Goal: Task Accomplishment & Management: Complete application form

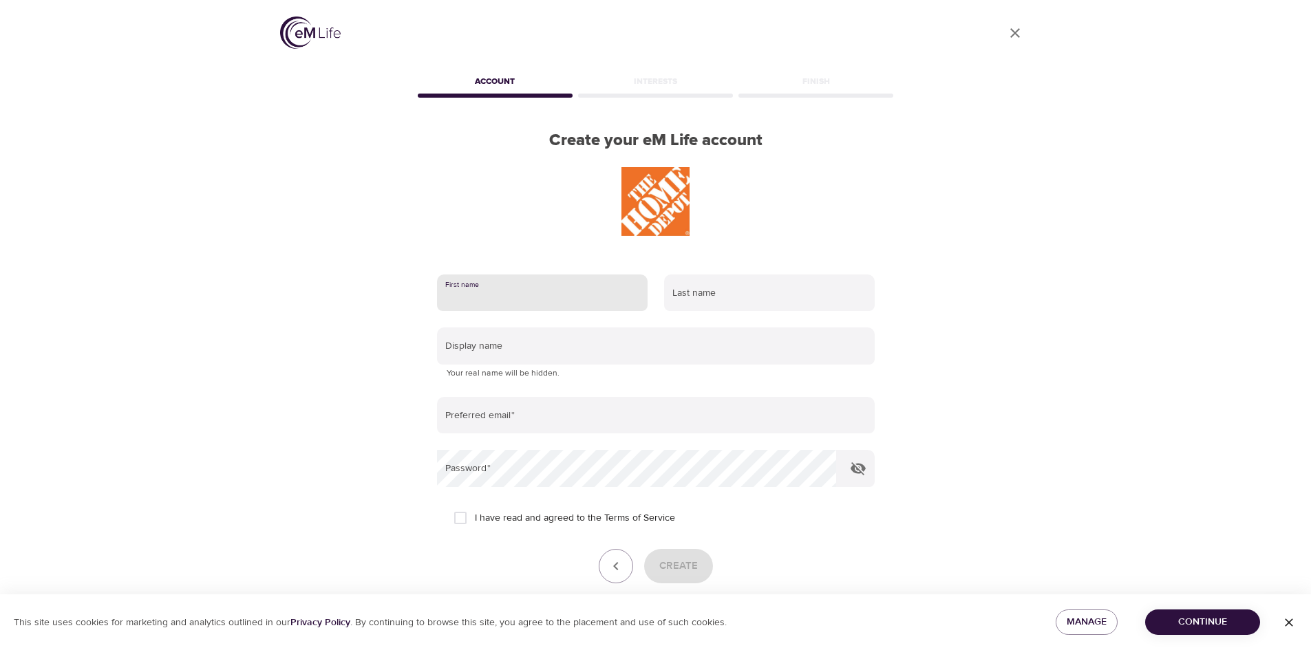
click at [541, 294] on input "text" at bounding box center [542, 293] width 211 height 37
type input "Lucksons"
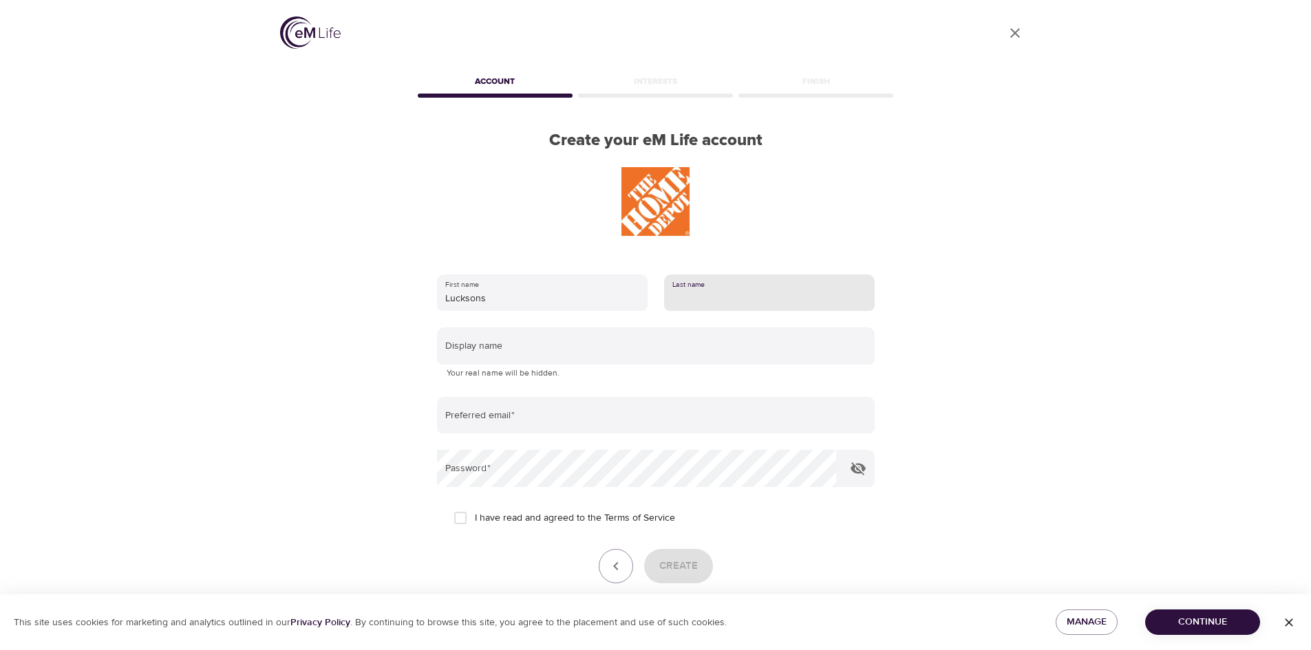
click at [740, 294] on input "text" at bounding box center [769, 293] width 211 height 37
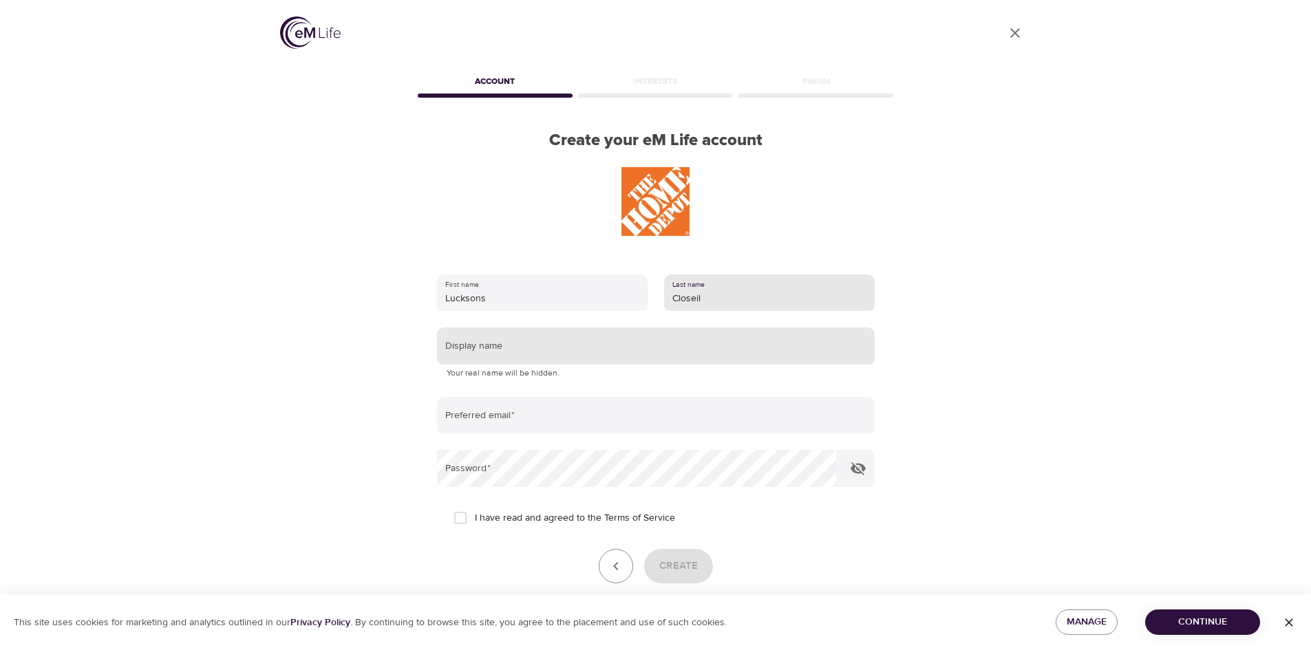
type input "Closeil"
click at [526, 352] on input "text" at bounding box center [656, 346] width 438 height 37
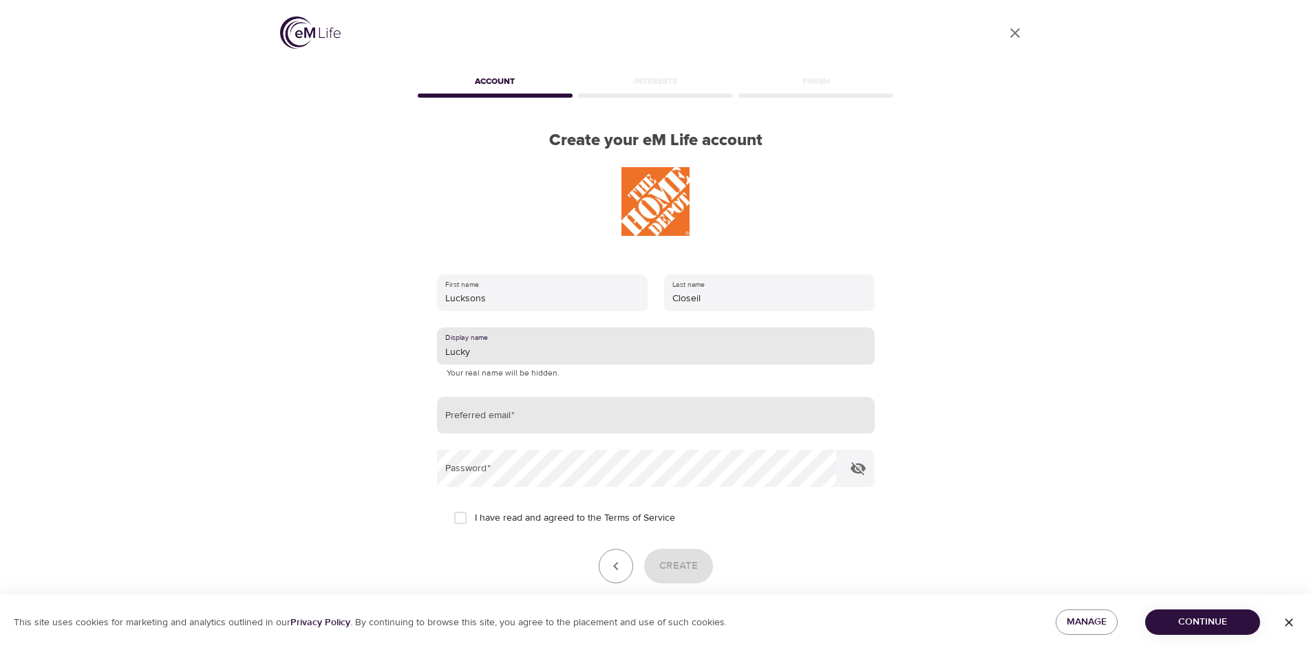
type input "Lucky"
click at [544, 417] on input "email" at bounding box center [656, 415] width 438 height 37
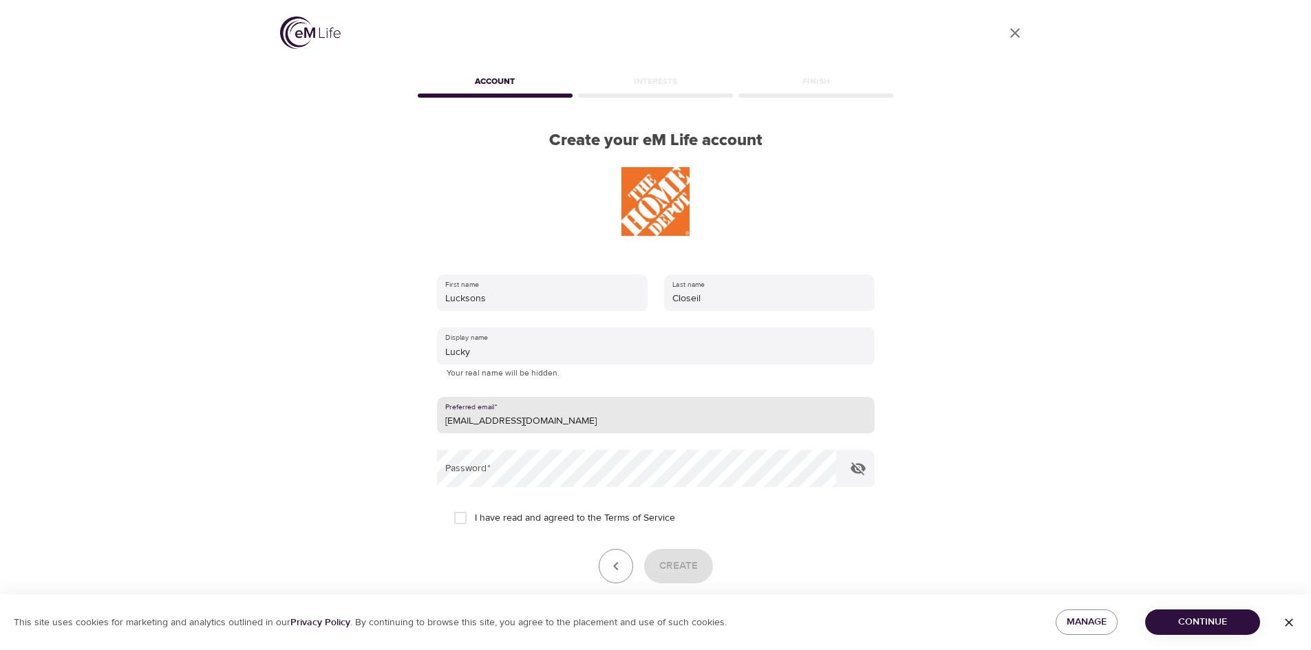
type input "[EMAIL_ADDRESS][DOMAIN_NAME]"
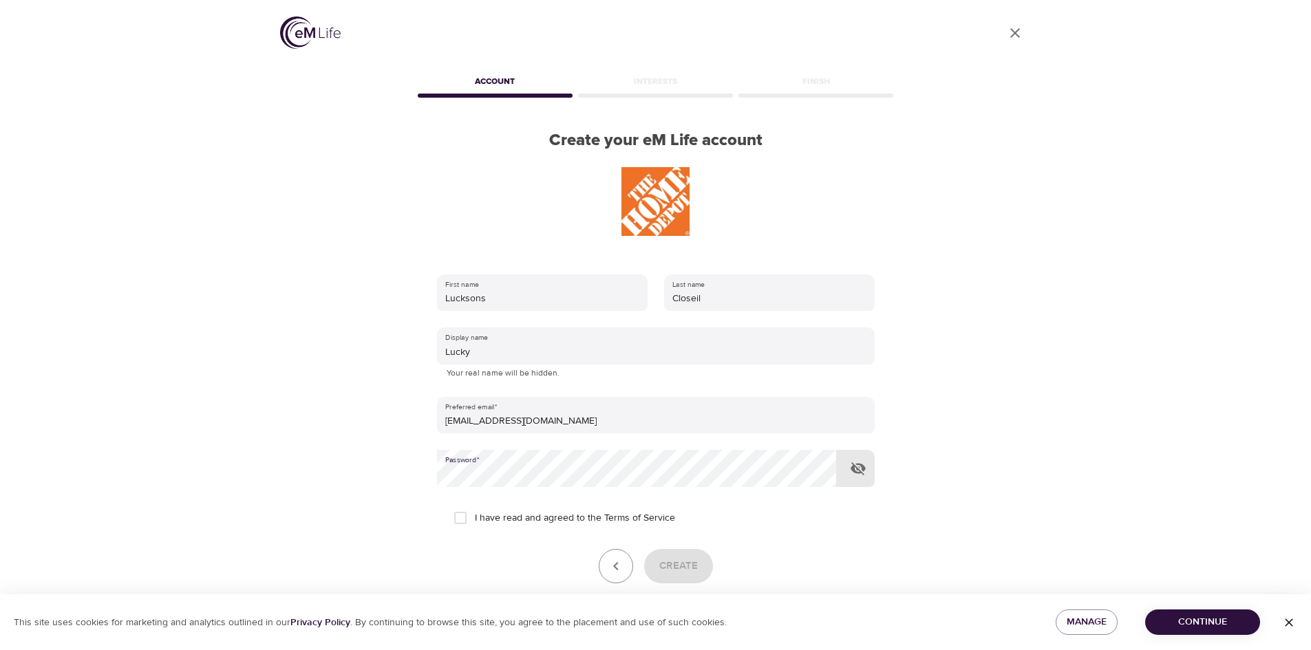
click at [462, 521] on input "I have read and agreed to the Terms of Service" at bounding box center [460, 518] width 29 height 29
checkbox input "true"
click at [692, 577] on button "Create" at bounding box center [678, 566] width 69 height 34
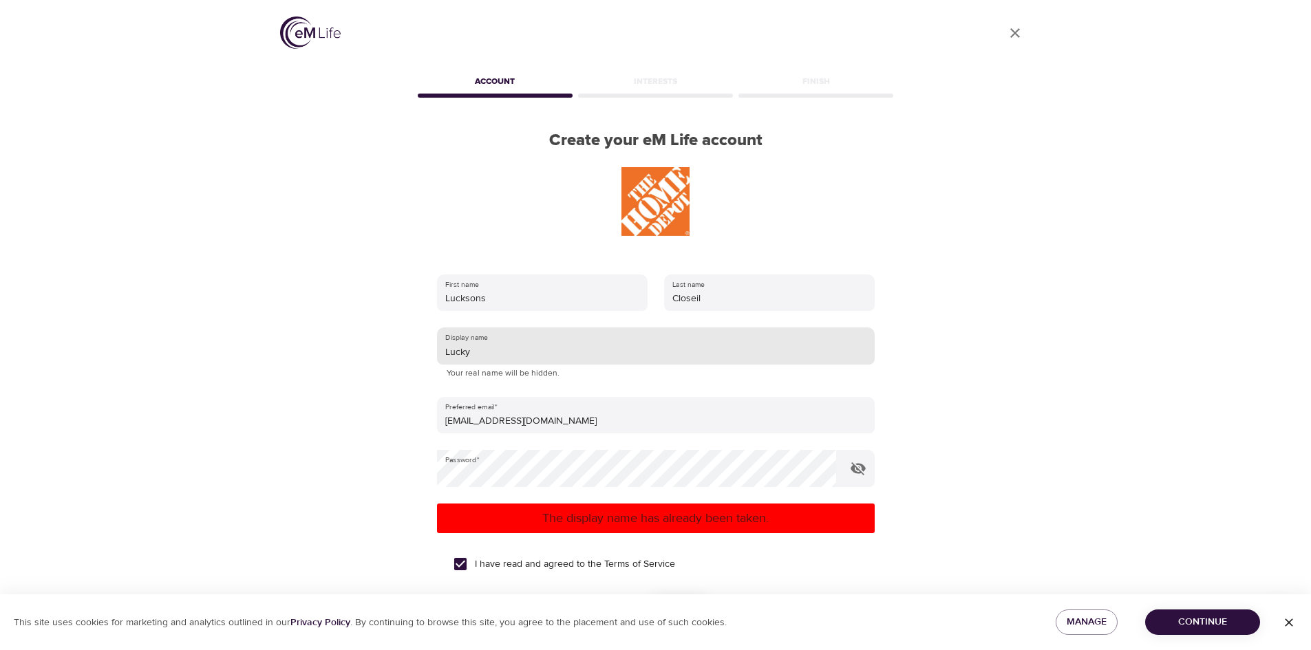
click at [497, 358] on input "Lucky" at bounding box center [656, 346] width 438 height 37
type input "Lucki"
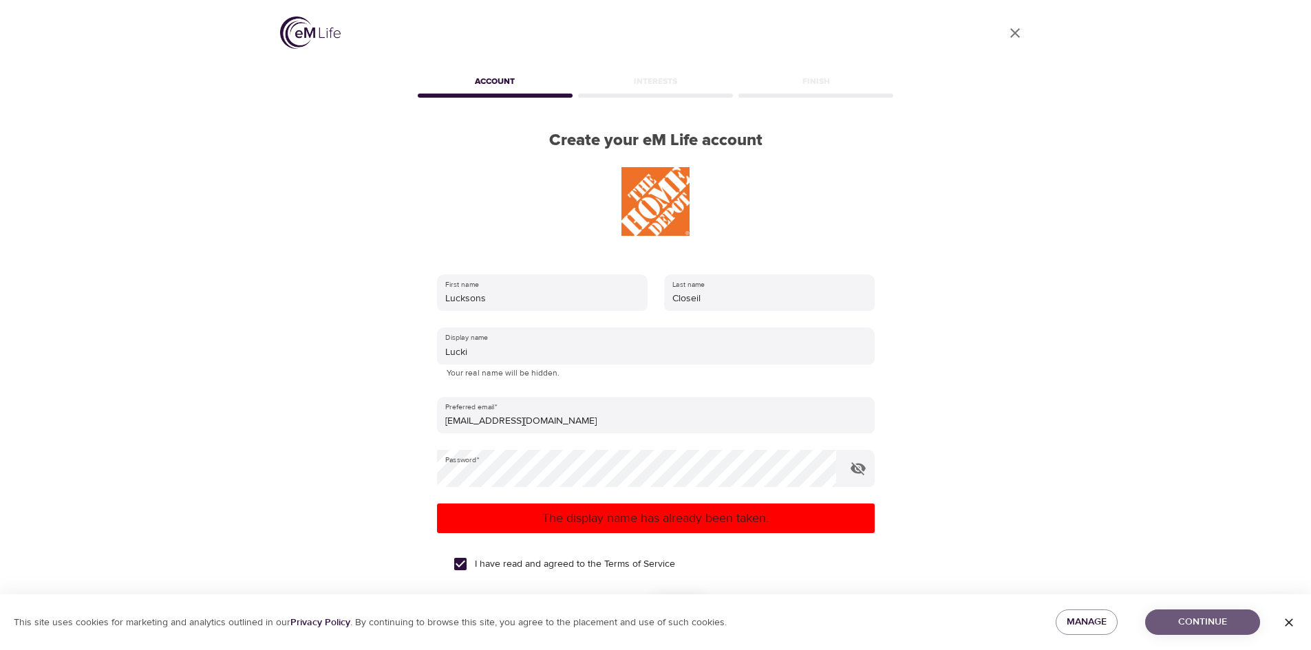
click at [1196, 616] on span "Continue" at bounding box center [1202, 622] width 93 height 17
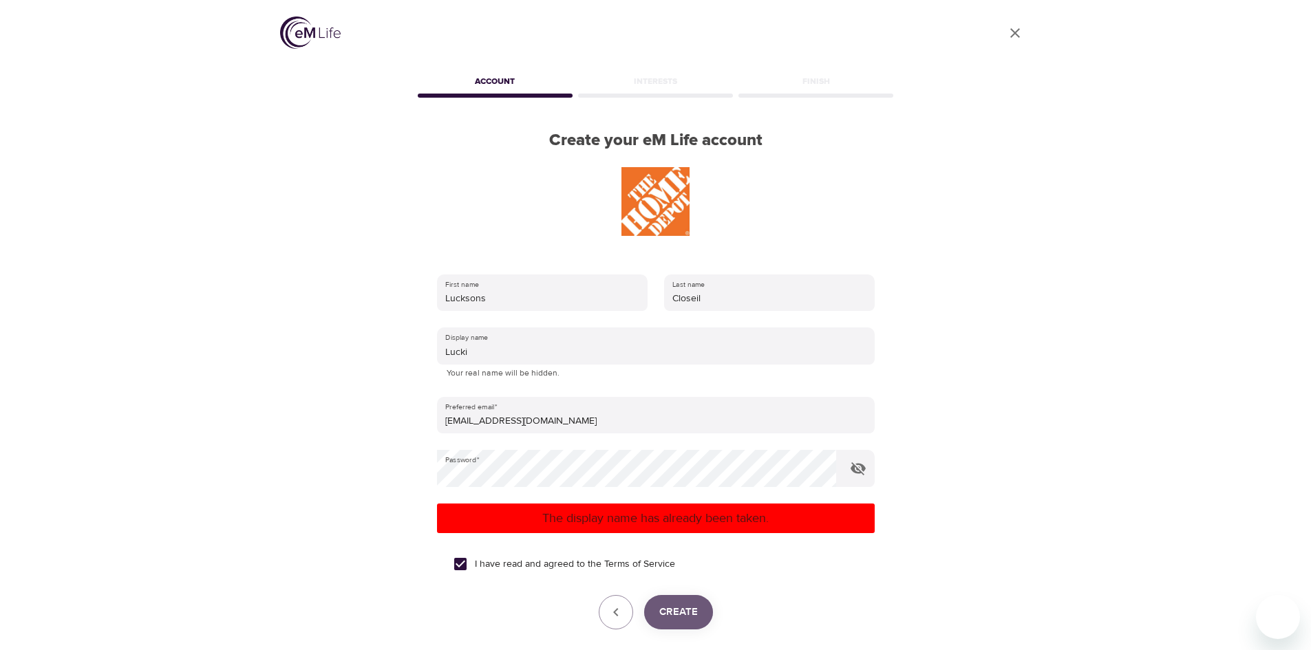
click at [687, 612] on span "Create" at bounding box center [678, 612] width 39 height 18
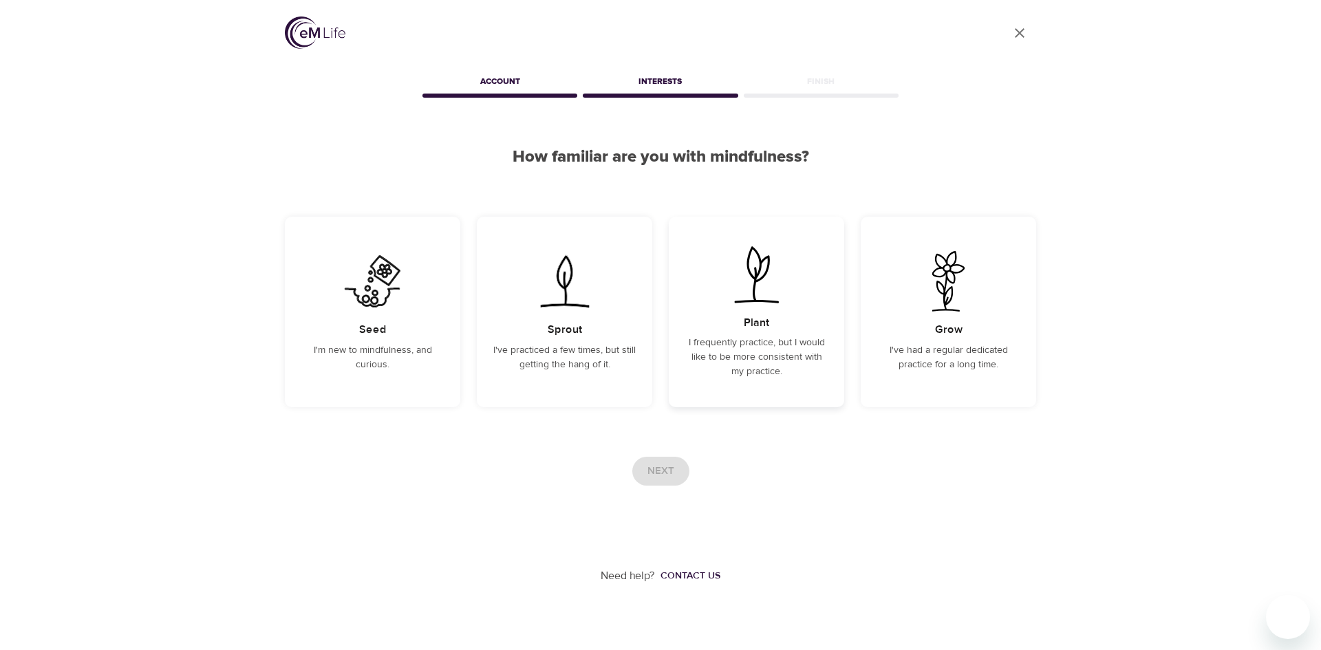
click at [727, 350] on p "I frequently practice, but I would like to be more consistent with my practice." at bounding box center [756, 357] width 142 height 43
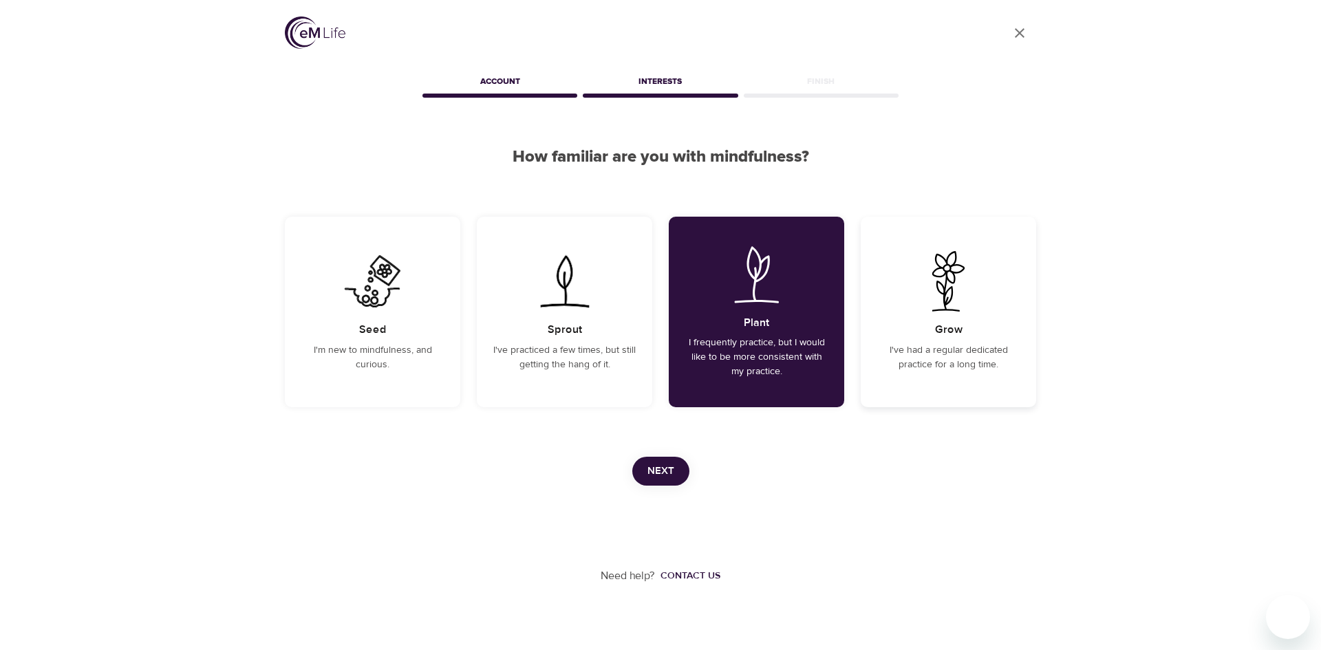
click at [963, 341] on div "Grow I've had a regular dedicated practice for a long time." at bounding box center [948, 312] width 175 height 191
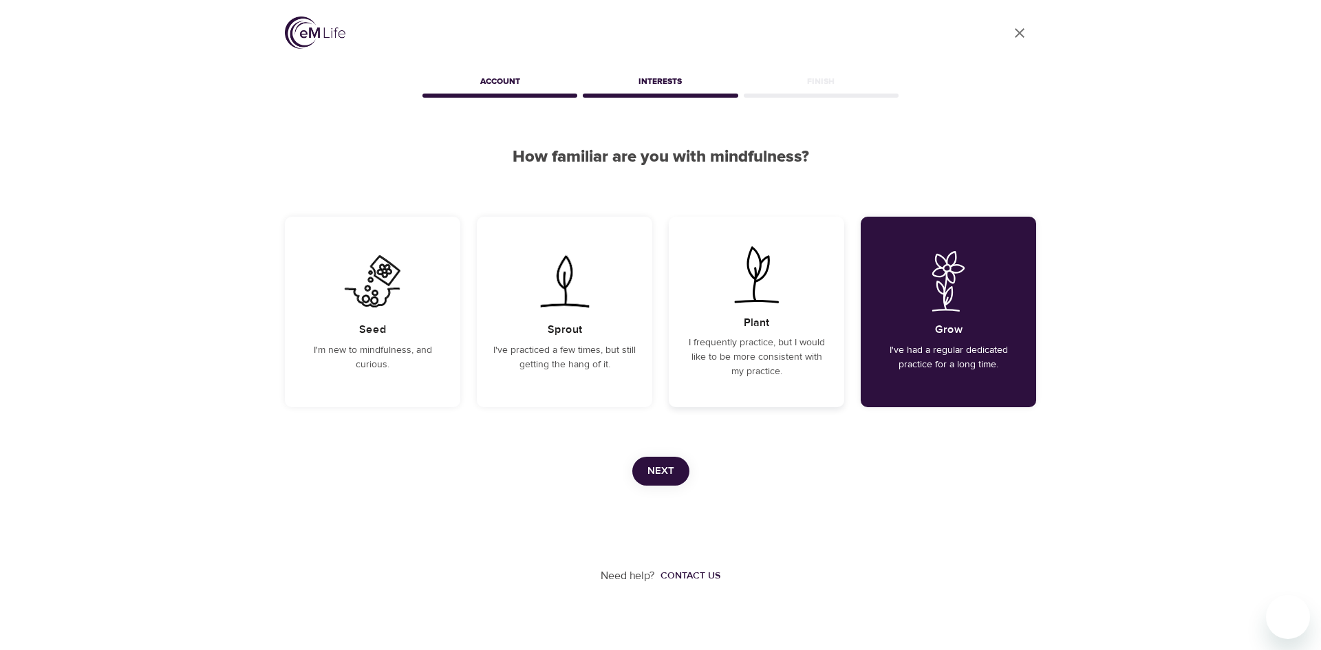
click at [761, 350] on p "I frequently practice, but I would like to be more consistent with my practice." at bounding box center [756, 357] width 142 height 43
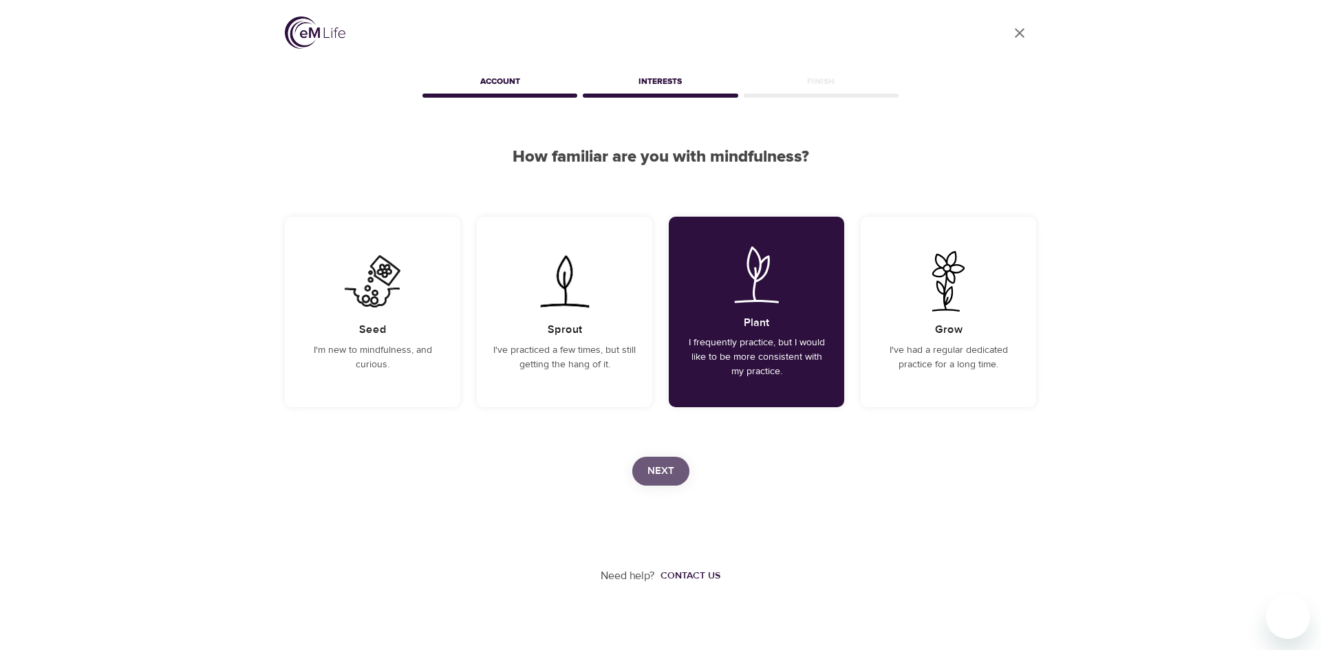
click at [661, 469] on span "Next" at bounding box center [660, 471] width 27 height 18
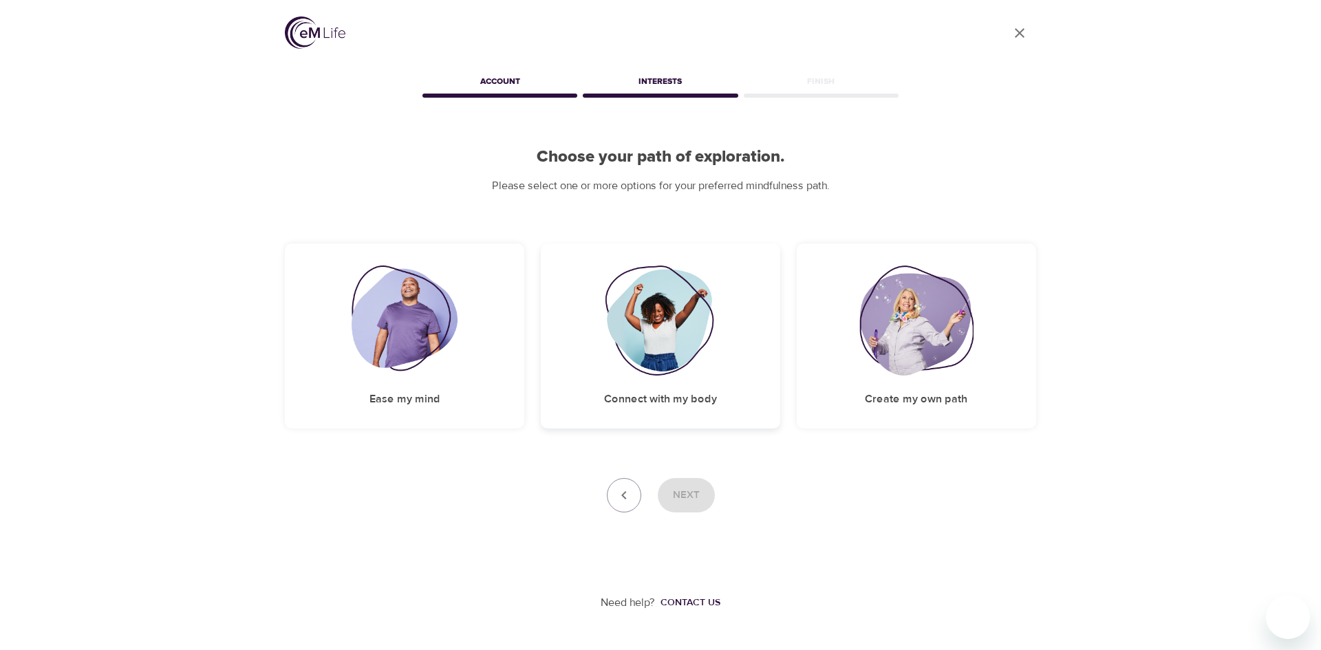
click at [676, 333] on img at bounding box center [660, 321] width 111 height 110
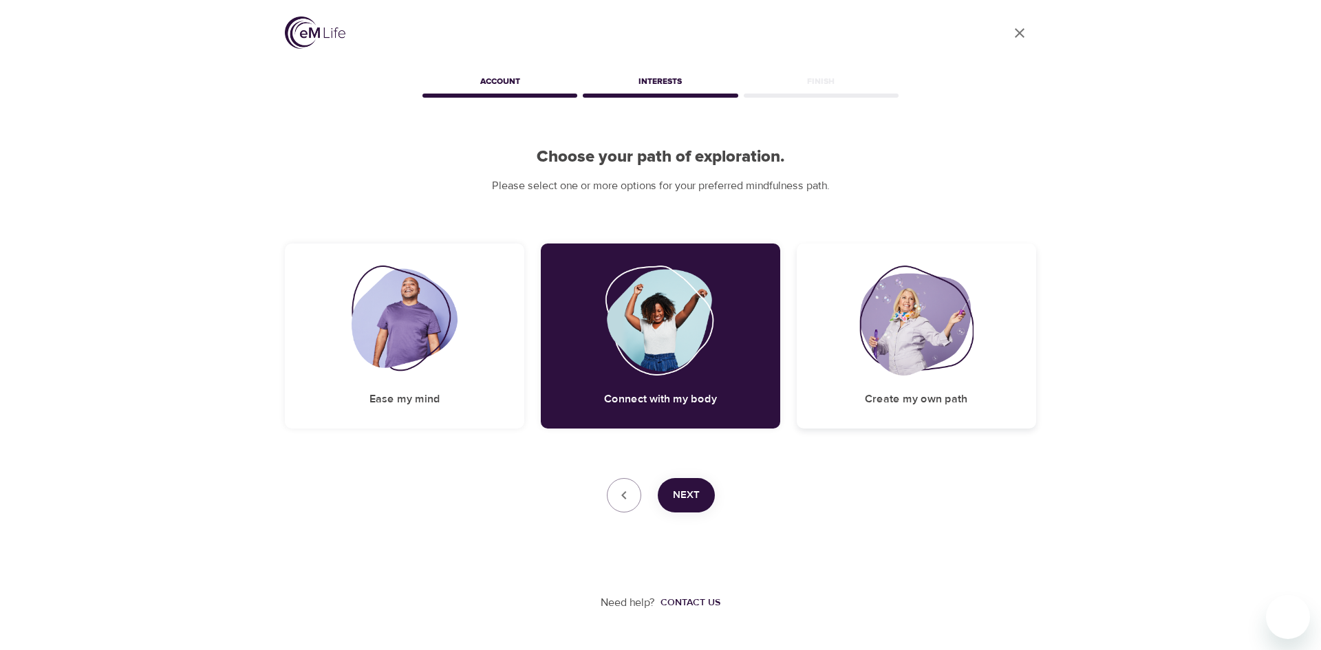
click at [908, 356] on img at bounding box center [916, 321] width 114 height 110
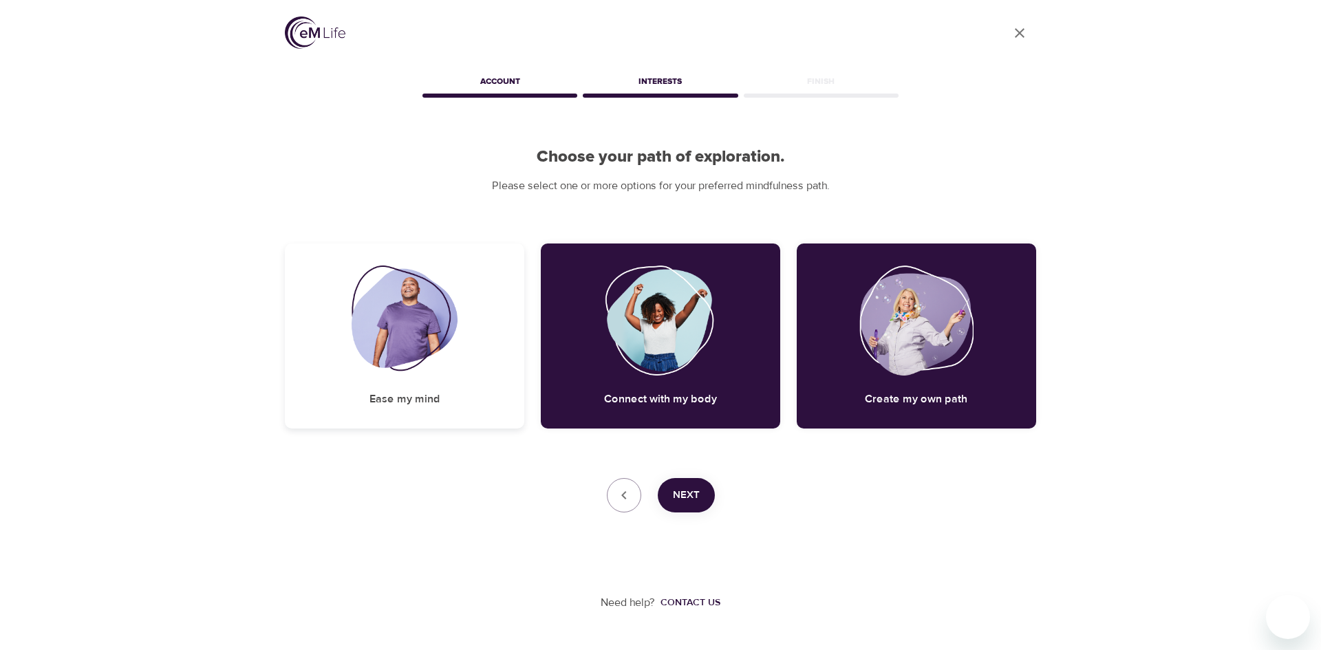
click at [400, 314] on img at bounding box center [405, 321] width 107 height 110
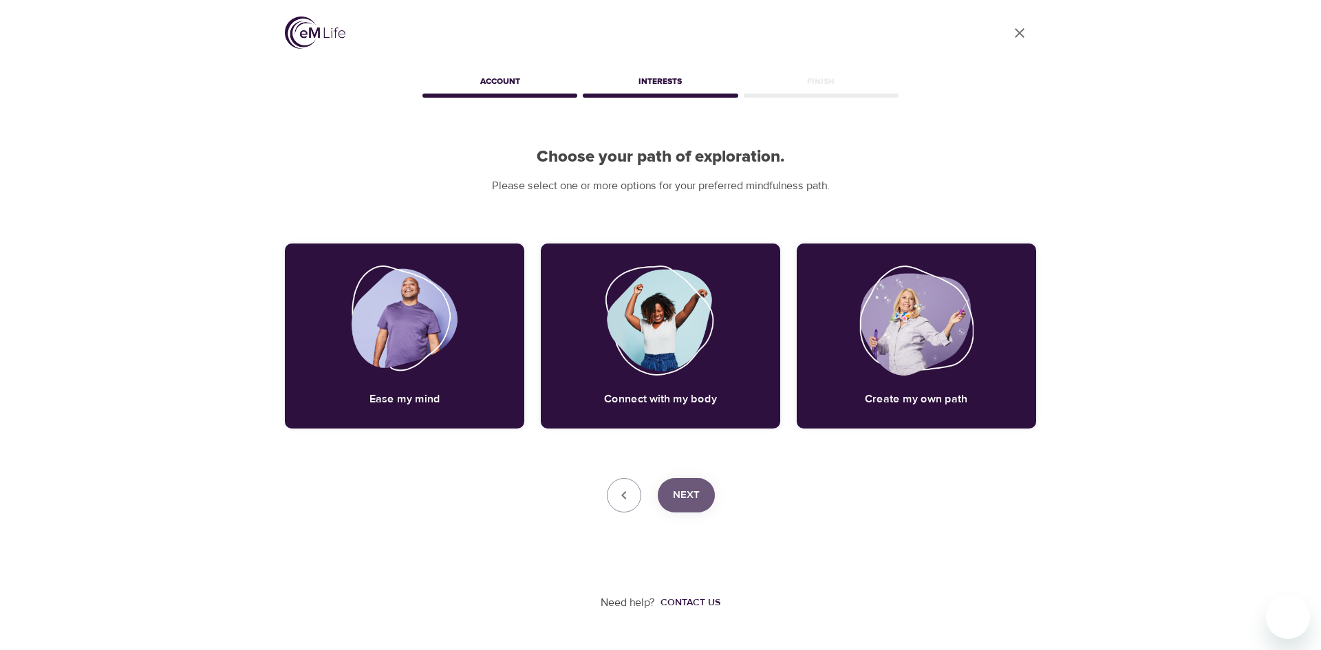
click at [691, 499] on span "Next" at bounding box center [686, 495] width 27 height 18
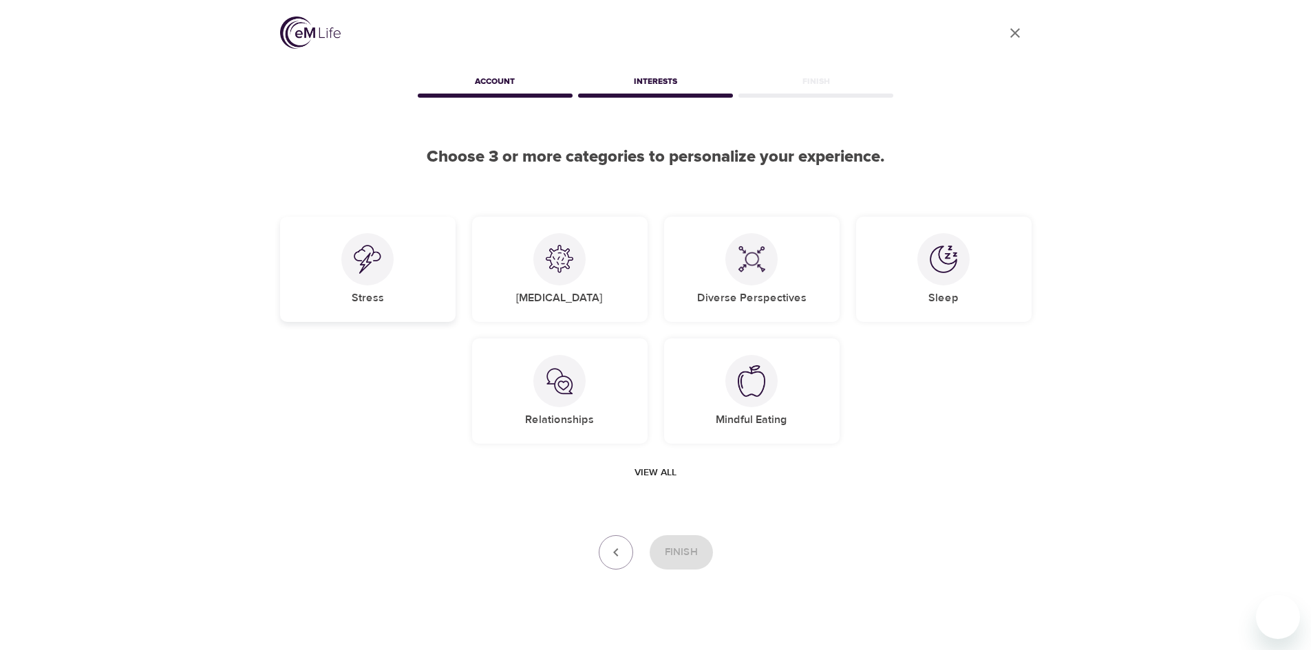
click at [364, 279] on div at bounding box center [367, 259] width 52 height 52
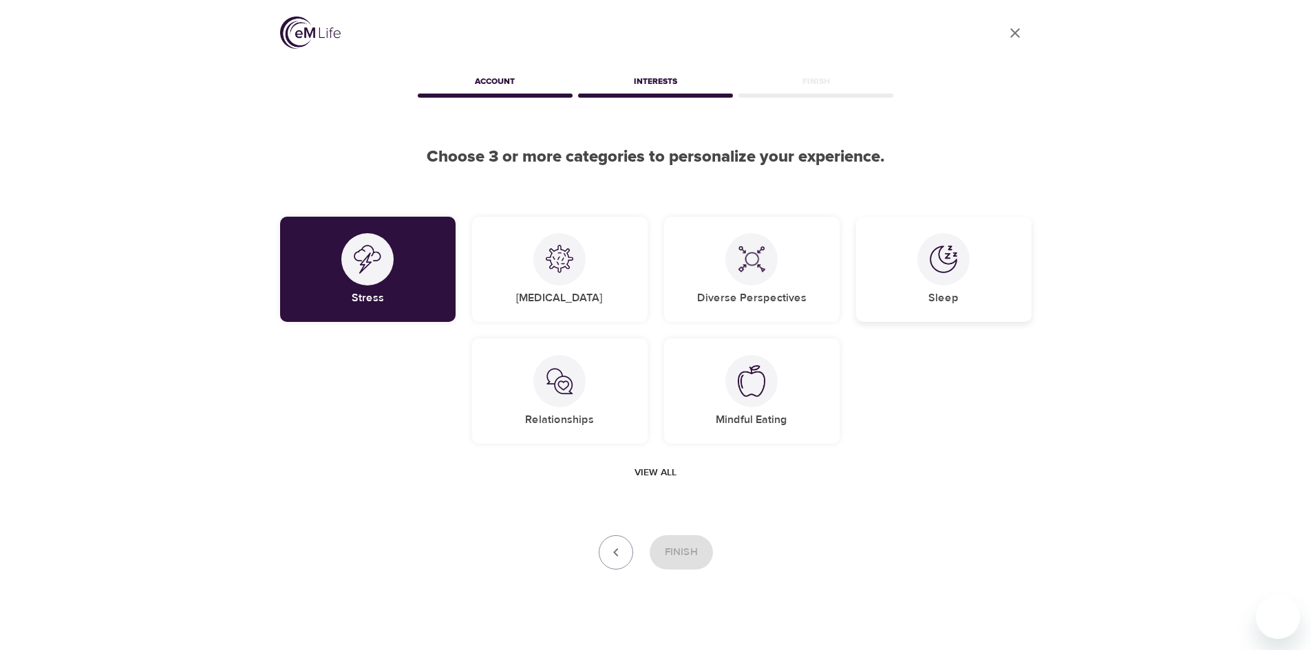
click at [941, 270] on img at bounding box center [944, 260] width 28 height 28
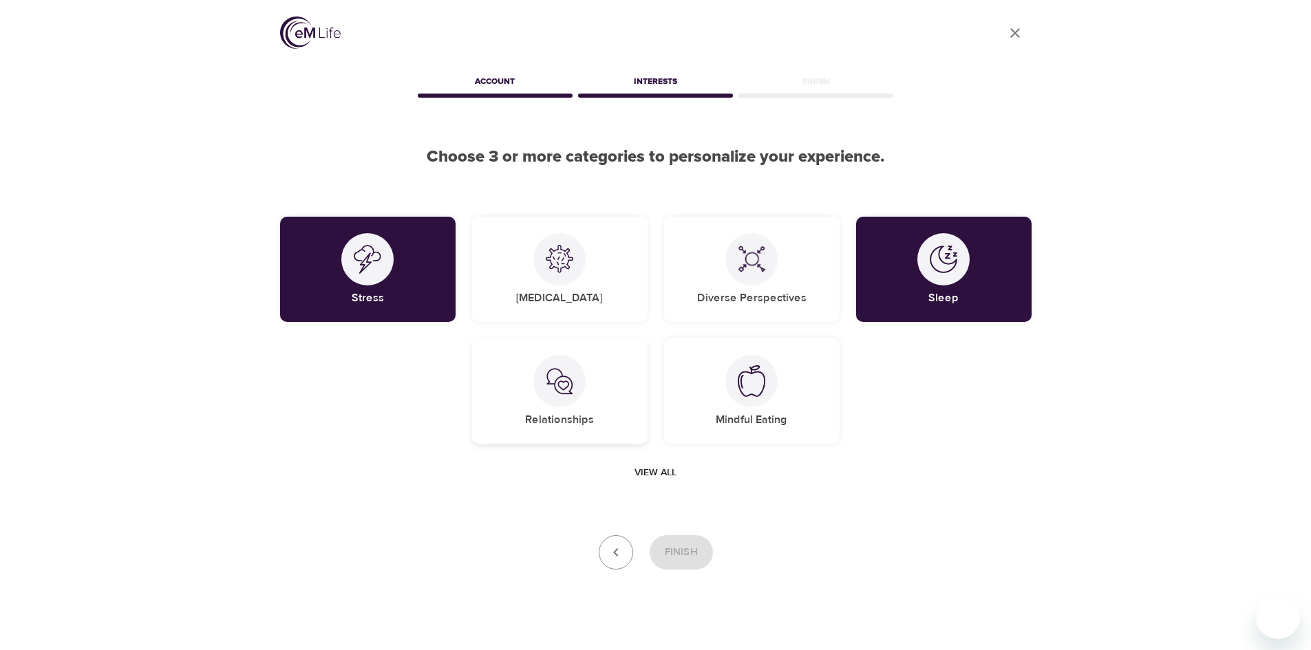
click at [561, 387] on img at bounding box center [560, 381] width 28 height 28
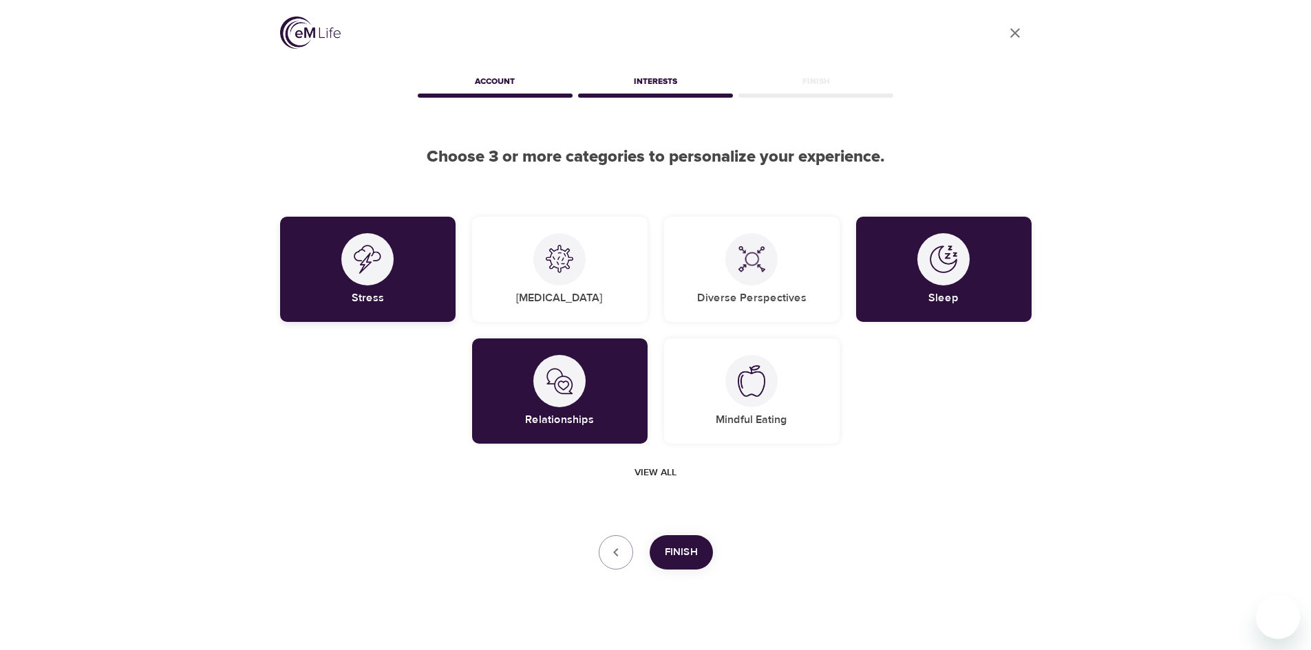
click at [296, 252] on div "Stress" at bounding box center [367, 269] width 175 height 105
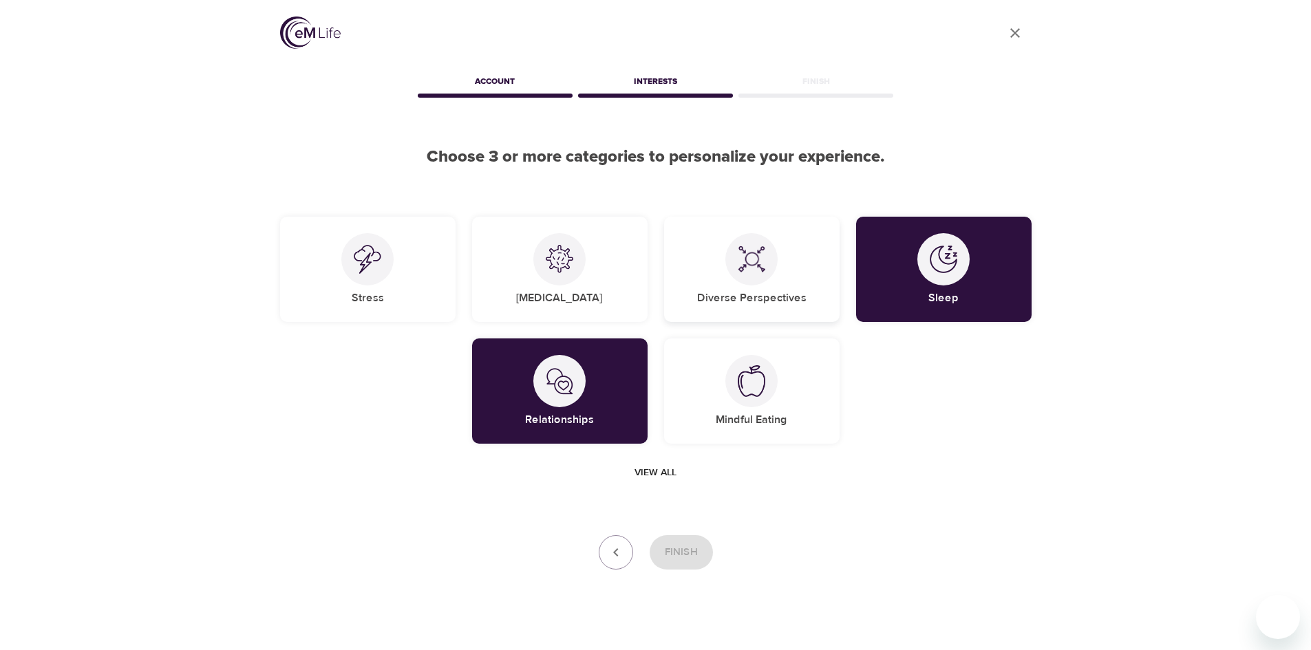
drag, startPoint x: 720, startPoint y: 271, endPoint x: 734, endPoint y: 303, distance: 34.8
click at [720, 271] on div "Diverse Perspectives" at bounding box center [751, 269] width 175 height 105
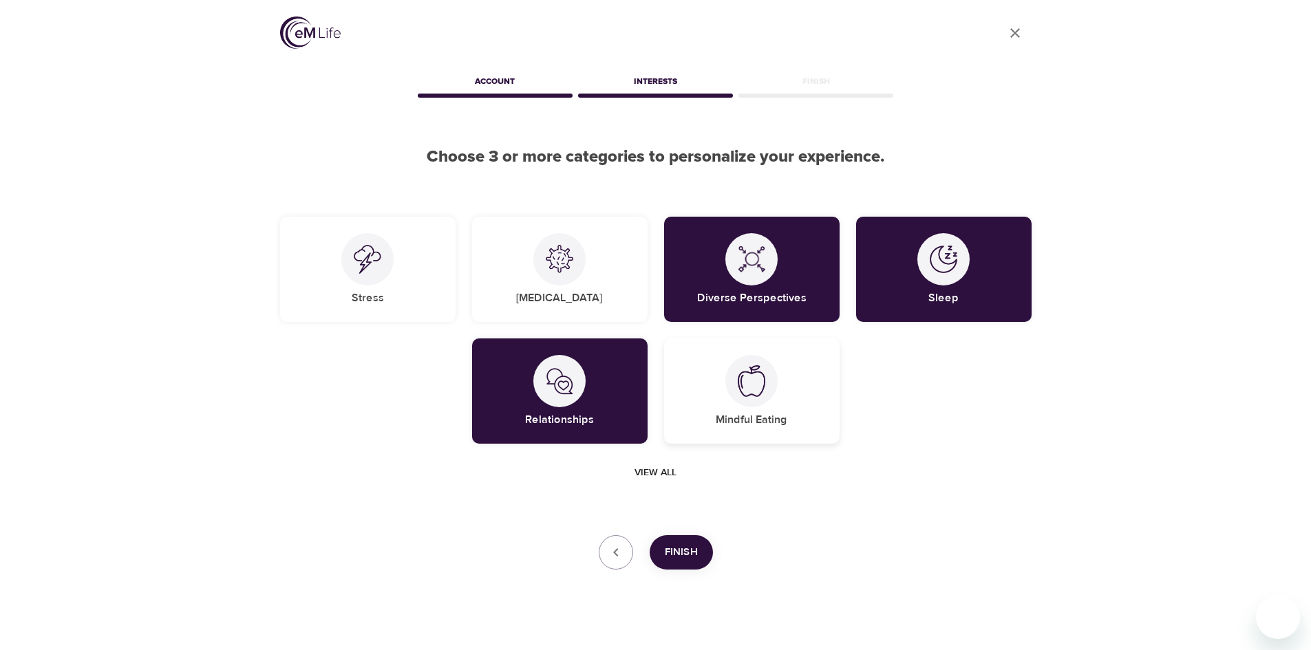
click at [752, 413] on h5 "Mindful Eating" at bounding box center [752, 420] width 72 height 14
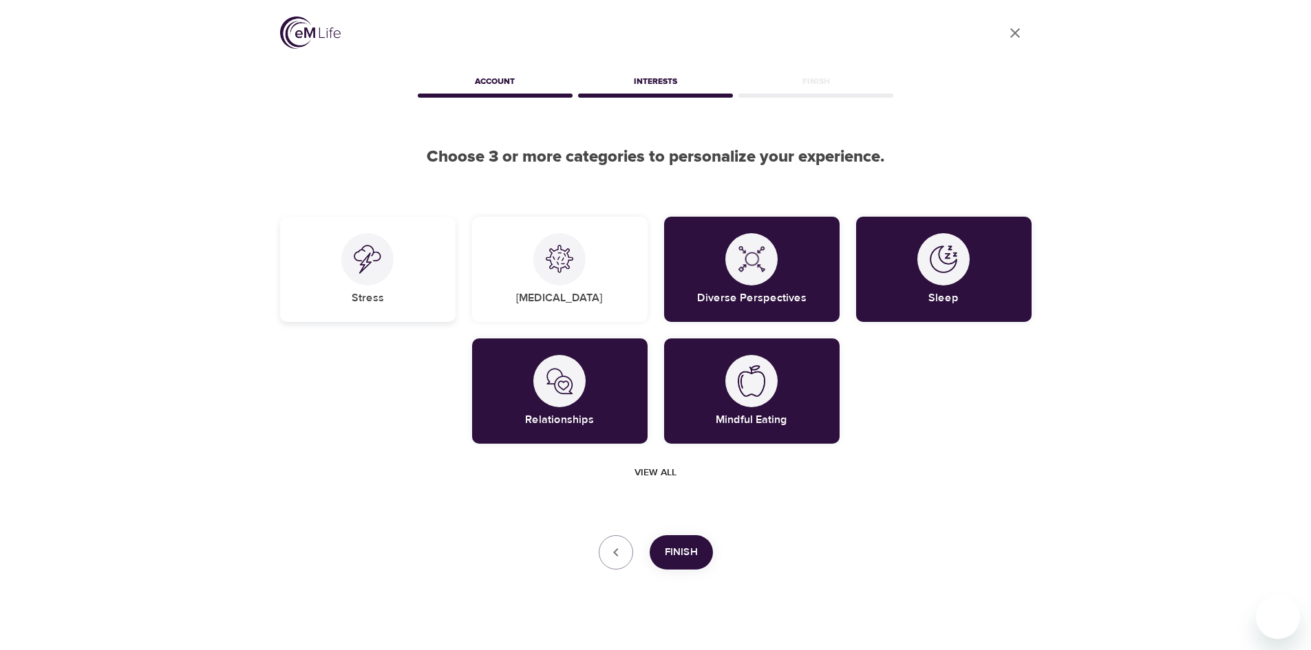
click at [364, 277] on div at bounding box center [367, 259] width 52 height 52
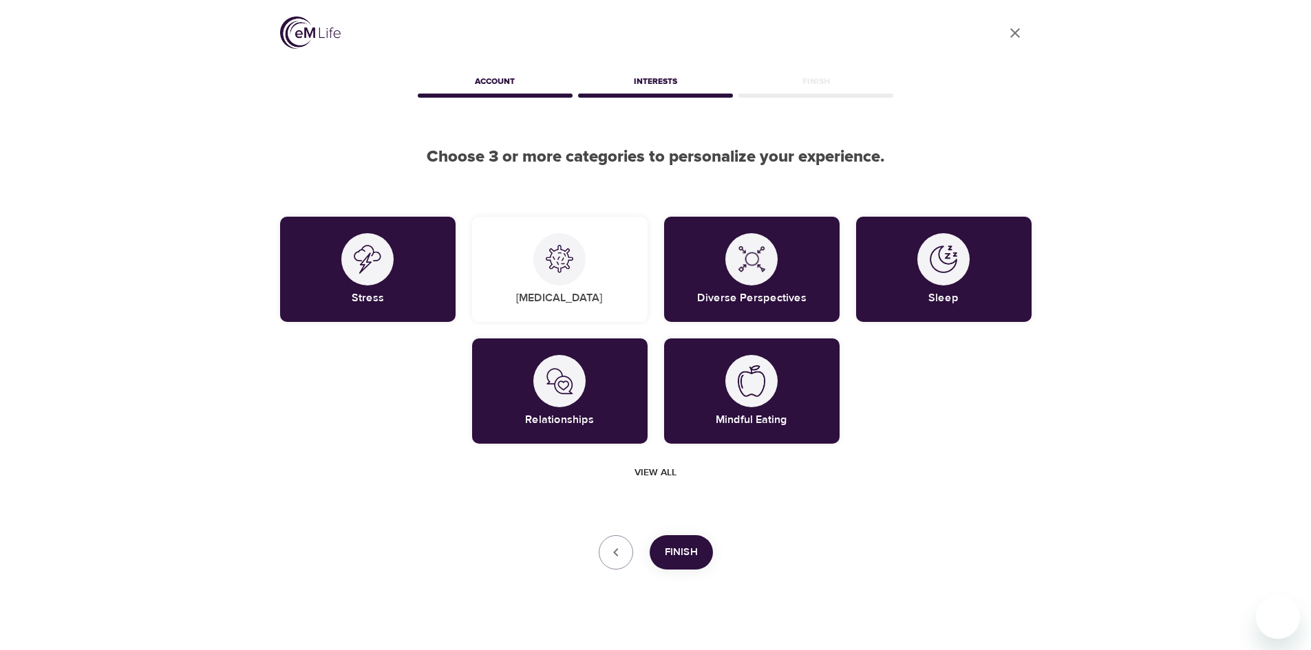
click at [698, 557] on button "Finish" at bounding box center [681, 552] width 63 height 34
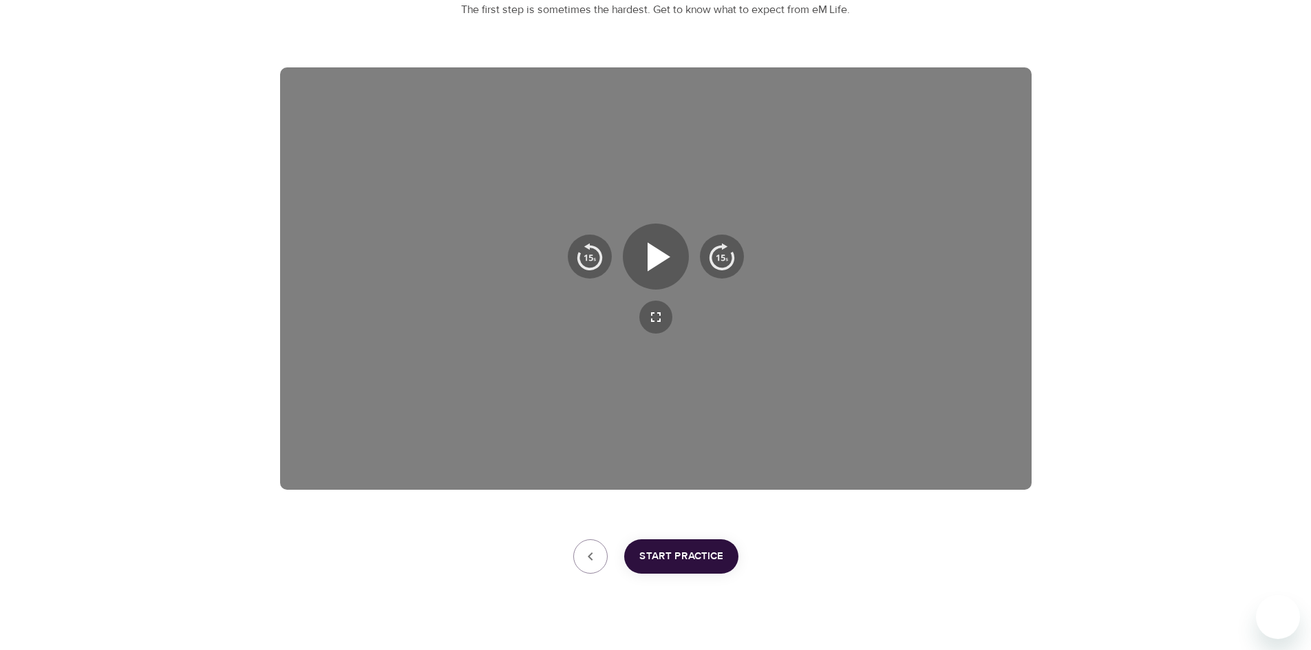
scroll to position [198, 0]
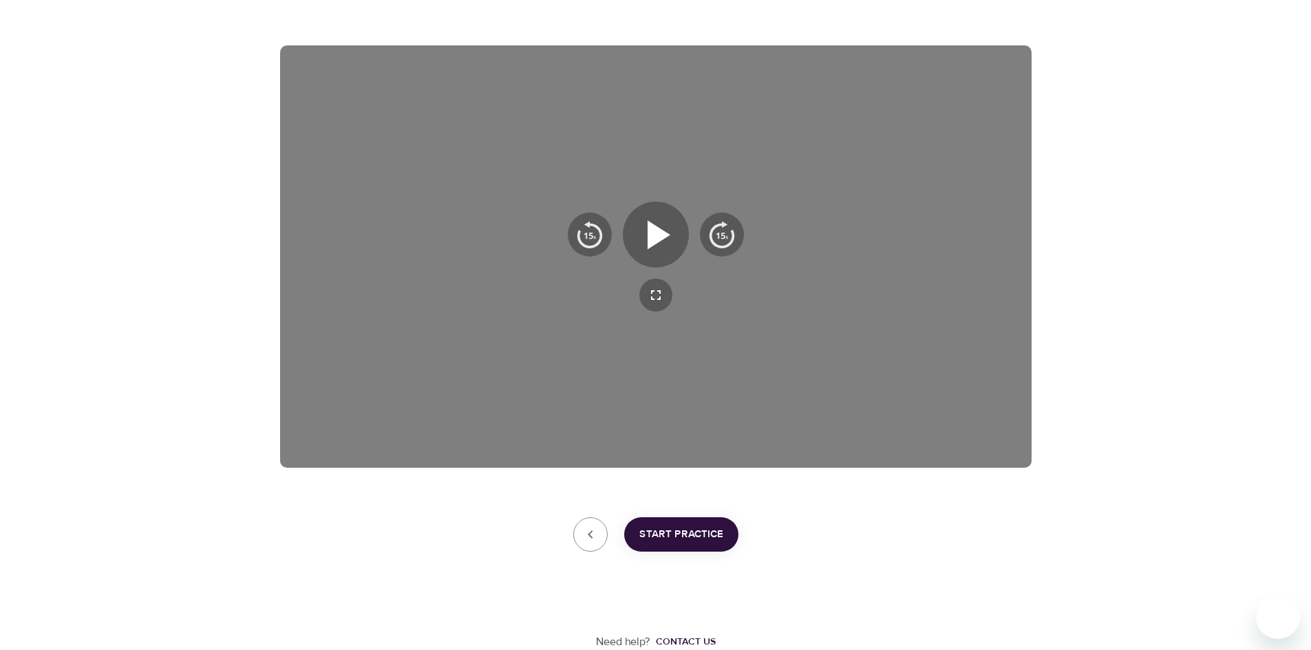
click at [674, 535] on span "Start Practice" at bounding box center [681, 535] width 84 height 18
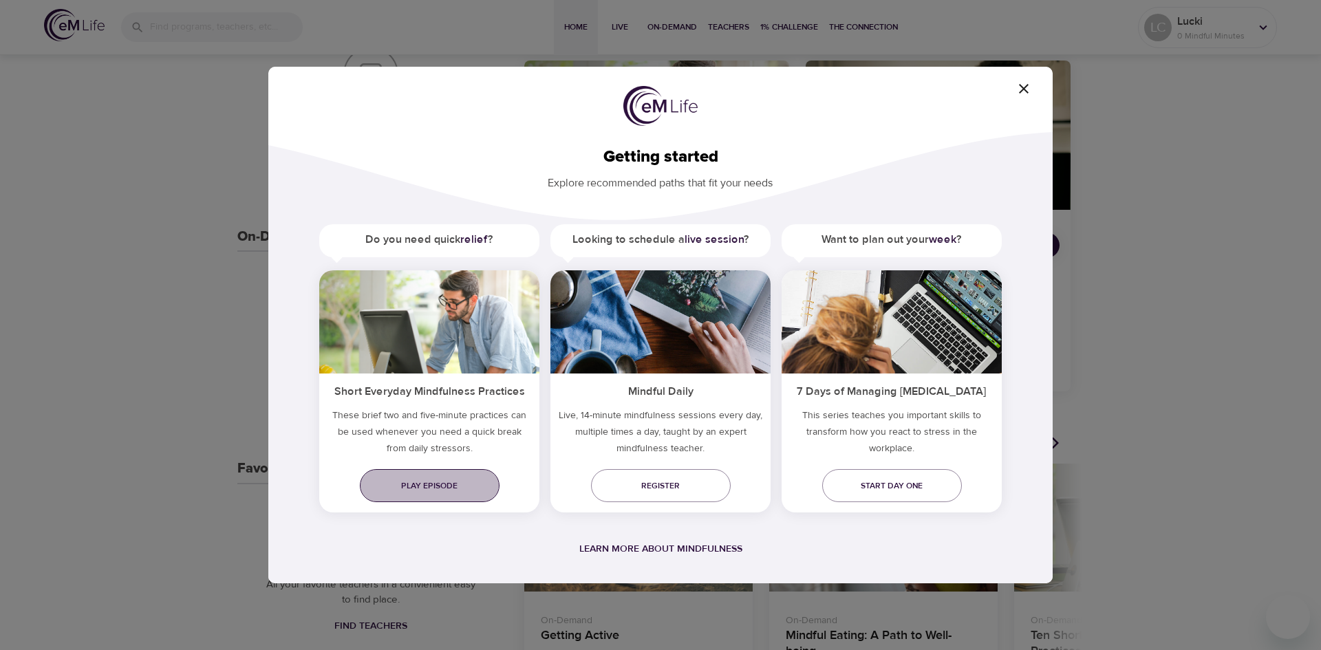
click at [447, 492] on span "Play episode" at bounding box center [430, 486] width 118 height 14
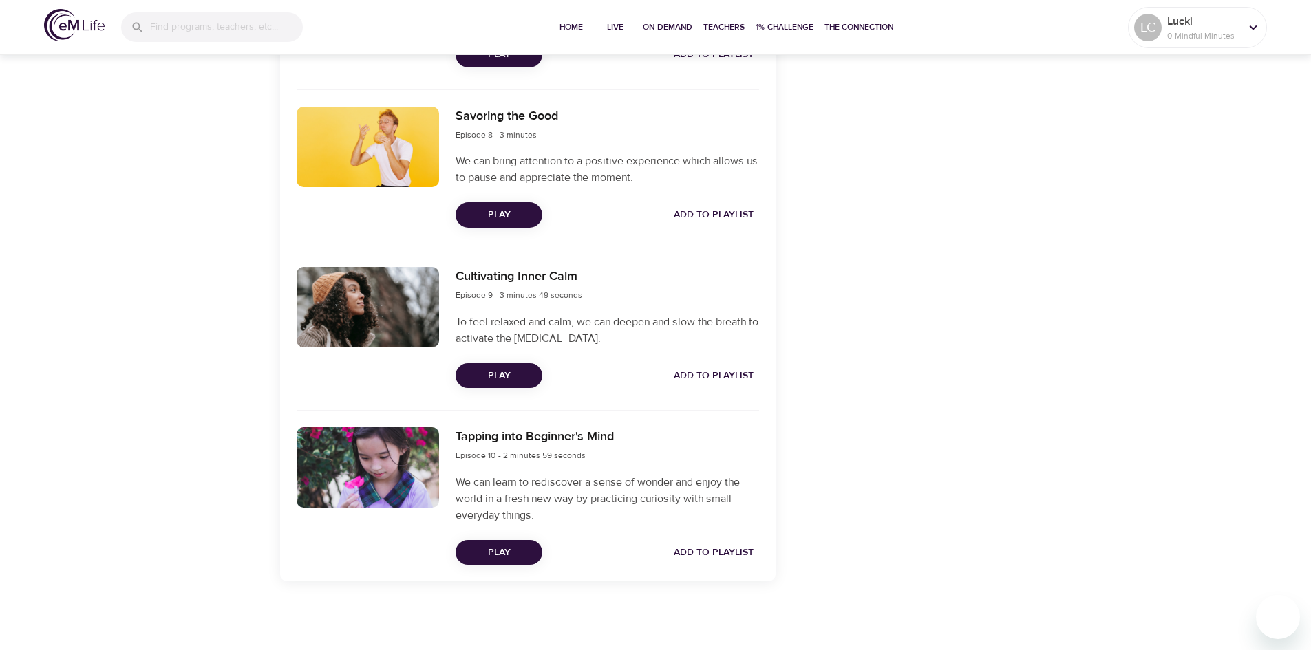
scroll to position [1279, 0]
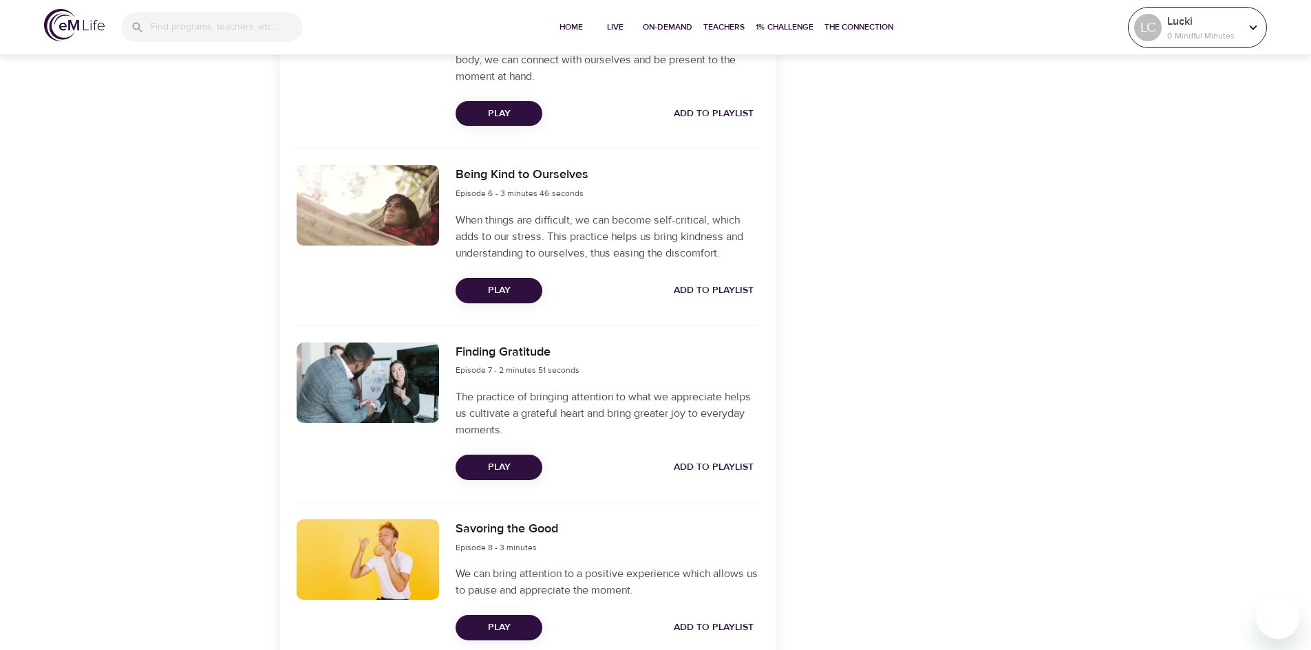
click at [1144, 26] on div "LC" at bounding box center [1148, 28] width 28 height 28
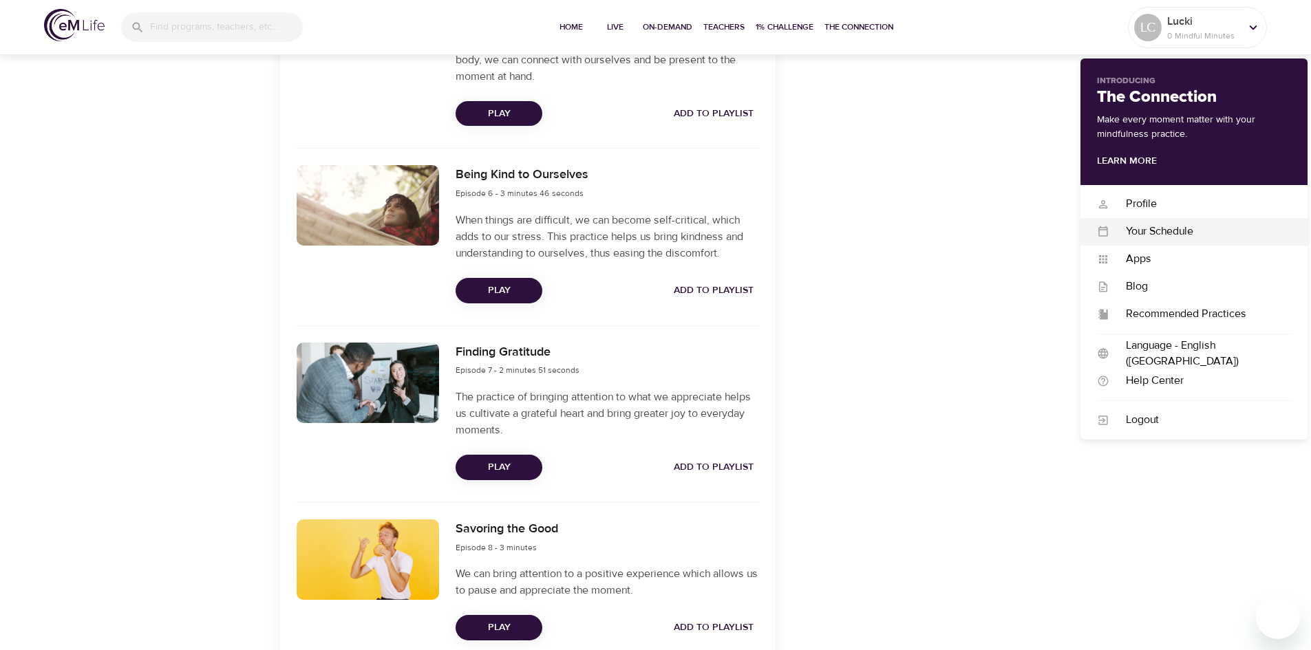
click at [1145, 228] on div "Your Schedule" at bounding box center [1200, 232] width 182 height 16
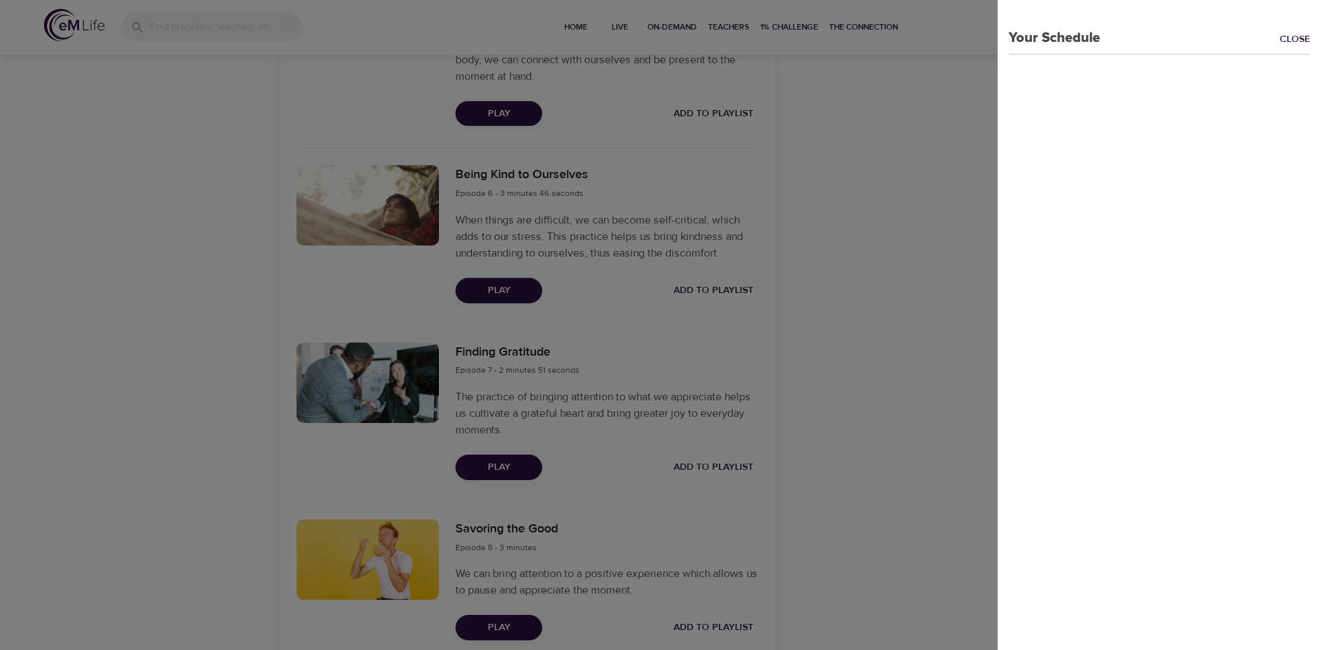
click at [1029, 36] on p "Your Schedule" at bounding box center [1049, 38] width 103 height 21
click at [1282, 33] on link "Close" at bounding box center [1300, 40] width 41 height 16
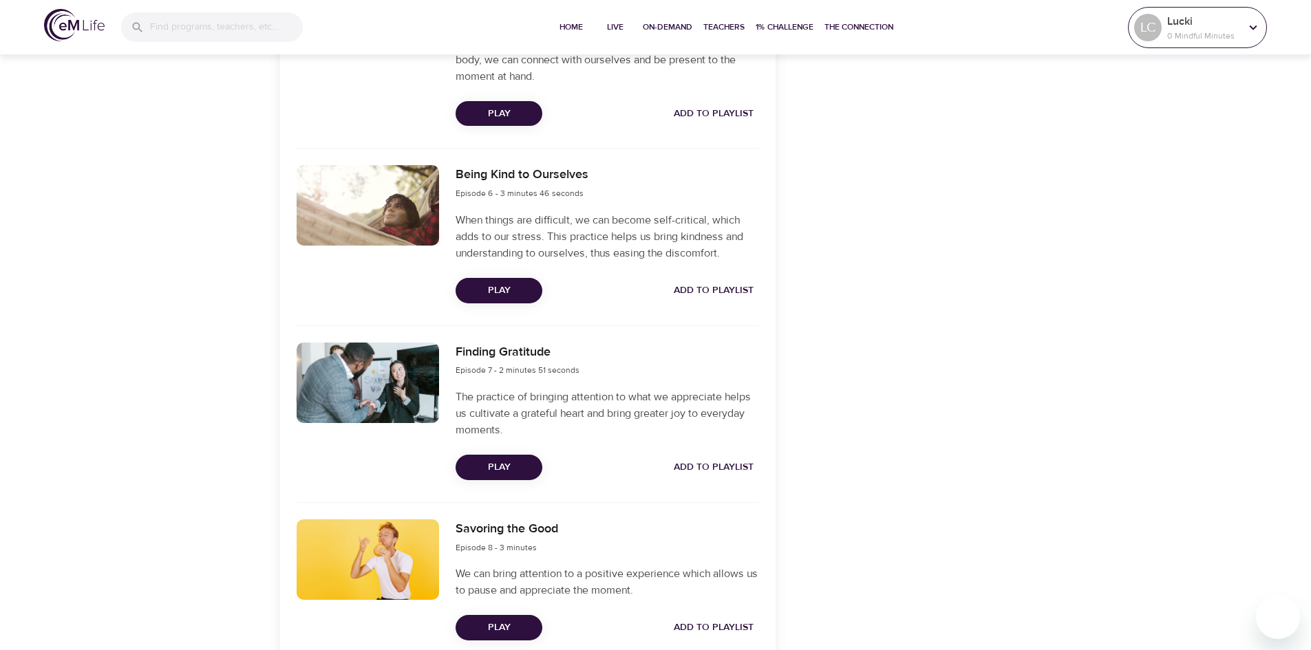
click at [1161, 17] on div "LC" at bounding box center [1147, 27] width 33 height 33
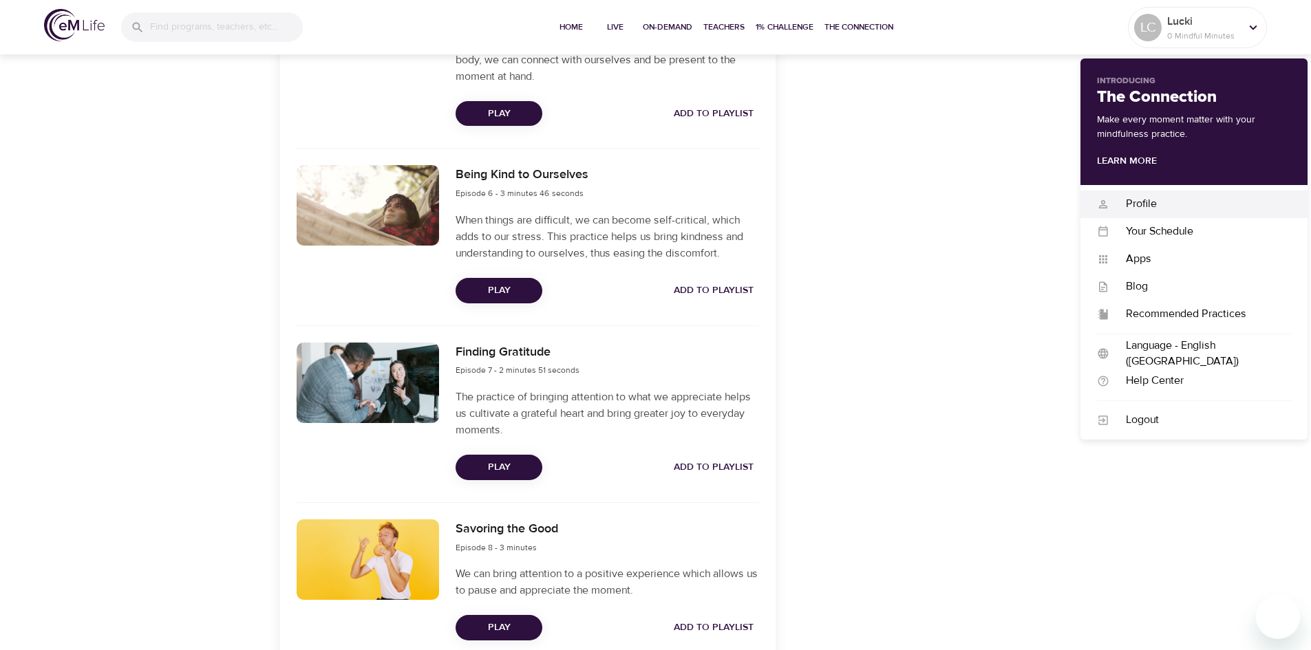
click at [1140, 202] on div "Profile" at bounding box center [1200, 204] width 182 height 16
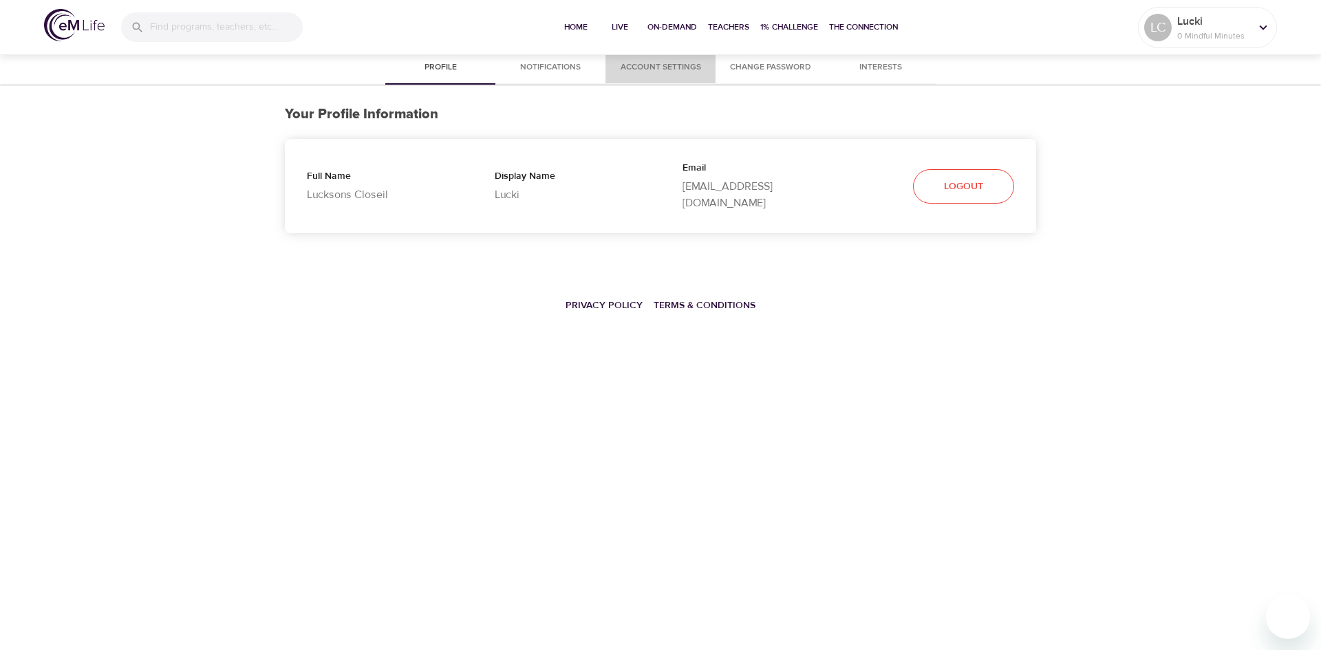
click at [670, 66] on span "Account Settings" at bounding box center [661, 68] width 94 height 14
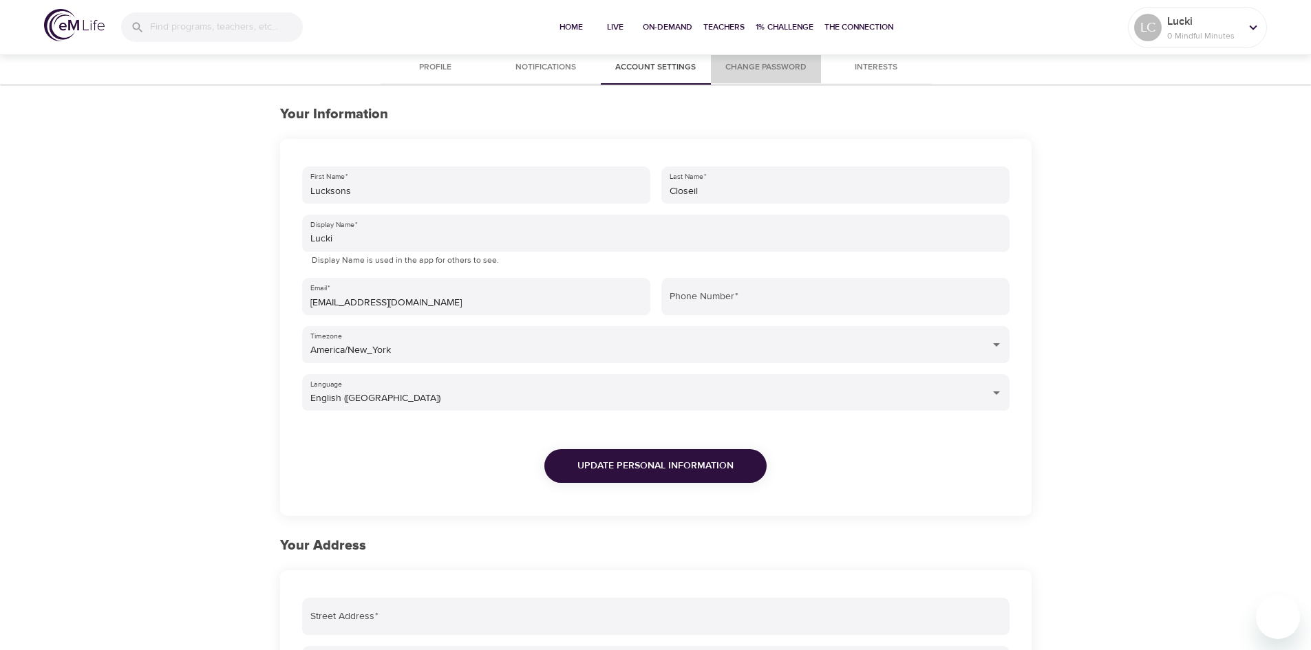
click at [784, 64] on span "Change Password" at bounding box center [766, 68] width 94 height 14
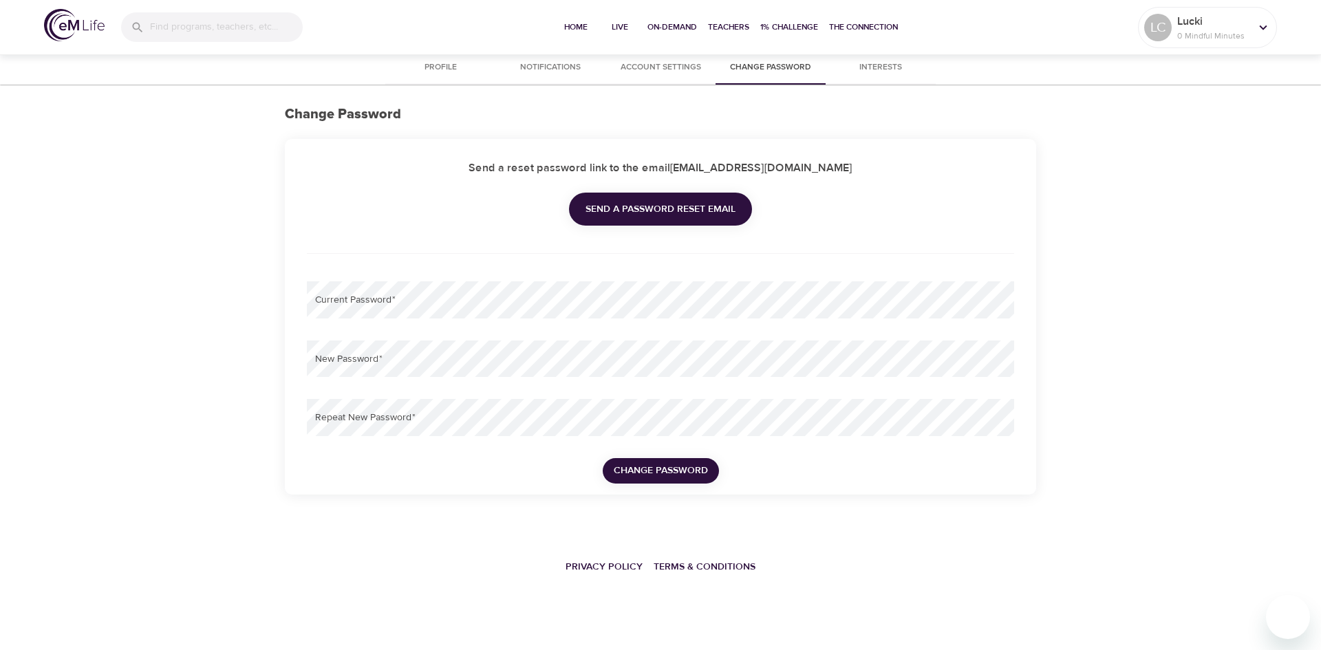
click at [879, 68] on span "Interests" at bounding box center [881, 68] width 94 height 14
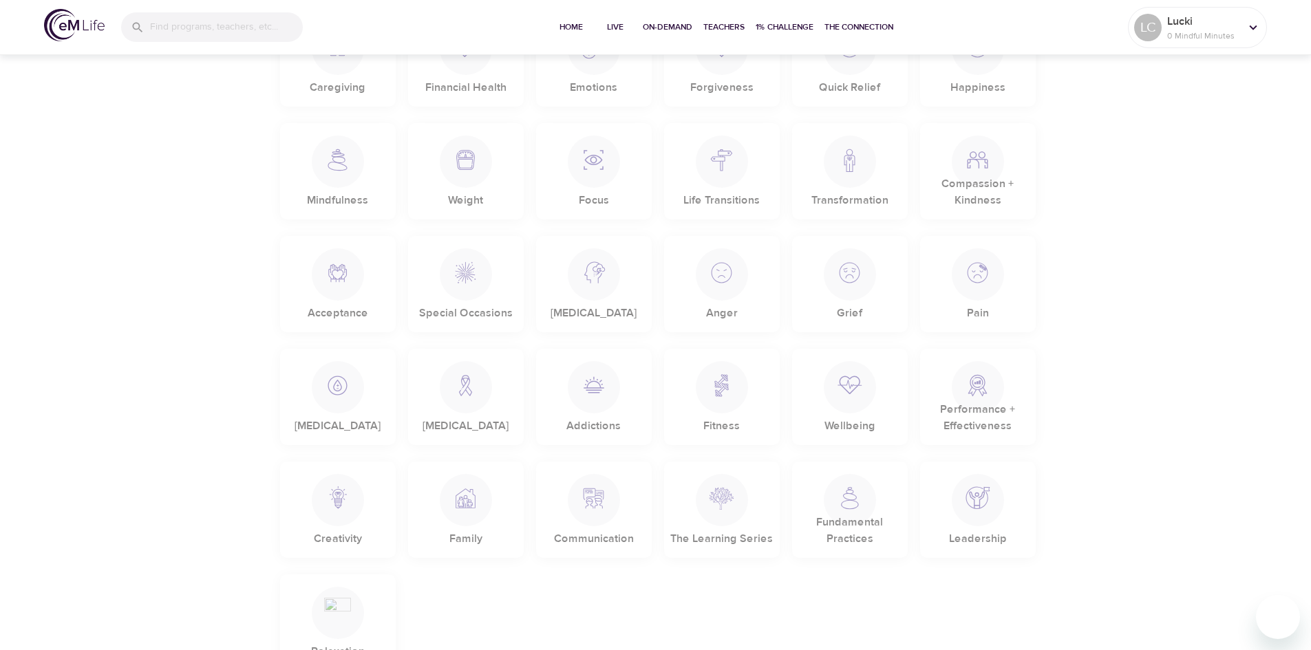
scroll to position [413, 0]
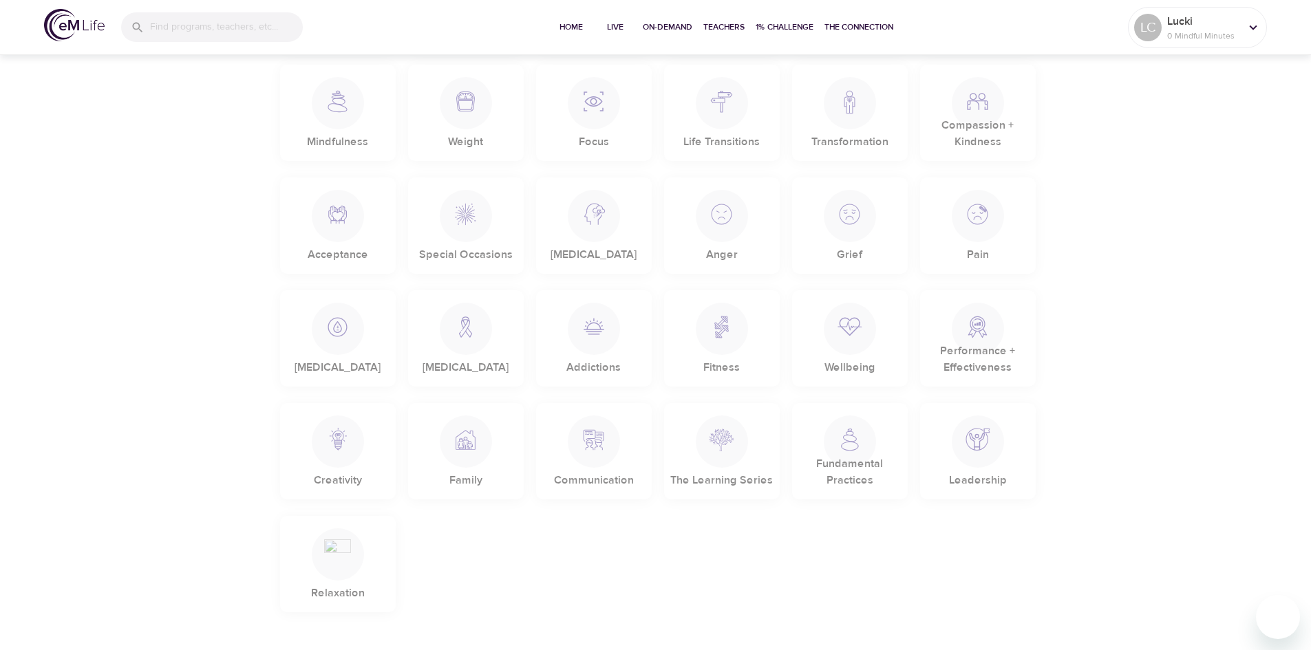
click at [339, 546] on img at bounding box center [337, 547] width 27 height 38
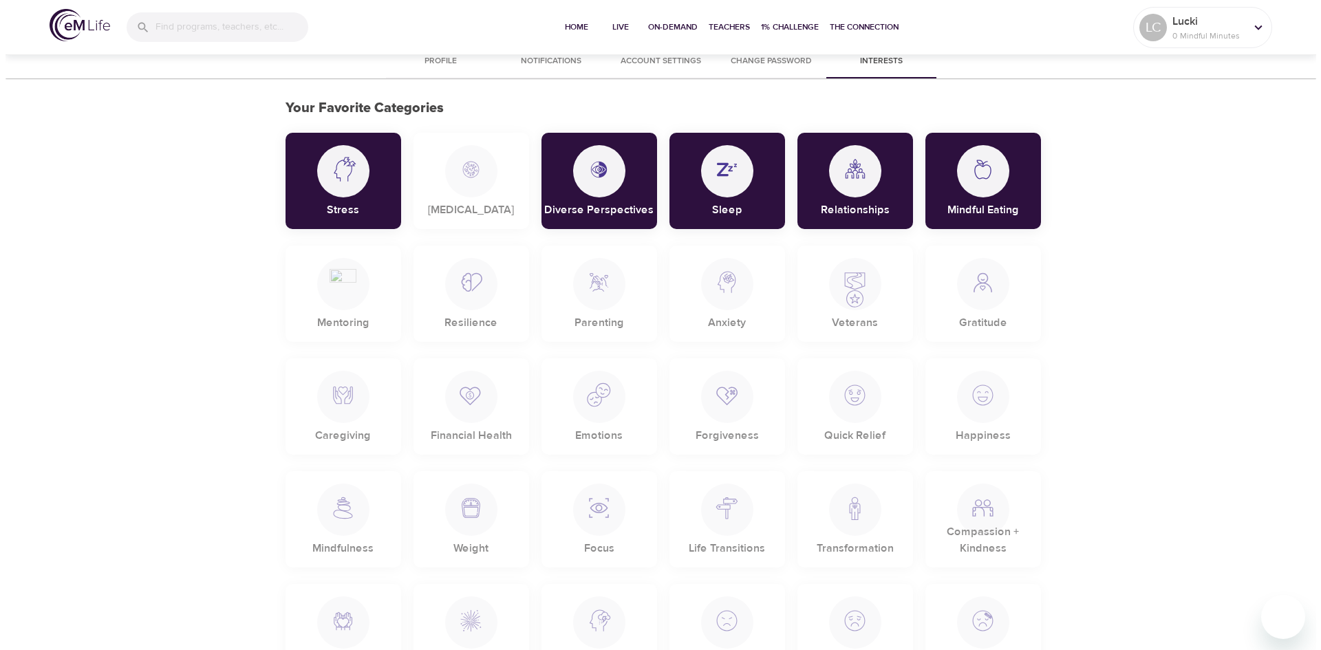
scroll to position [0, 0]
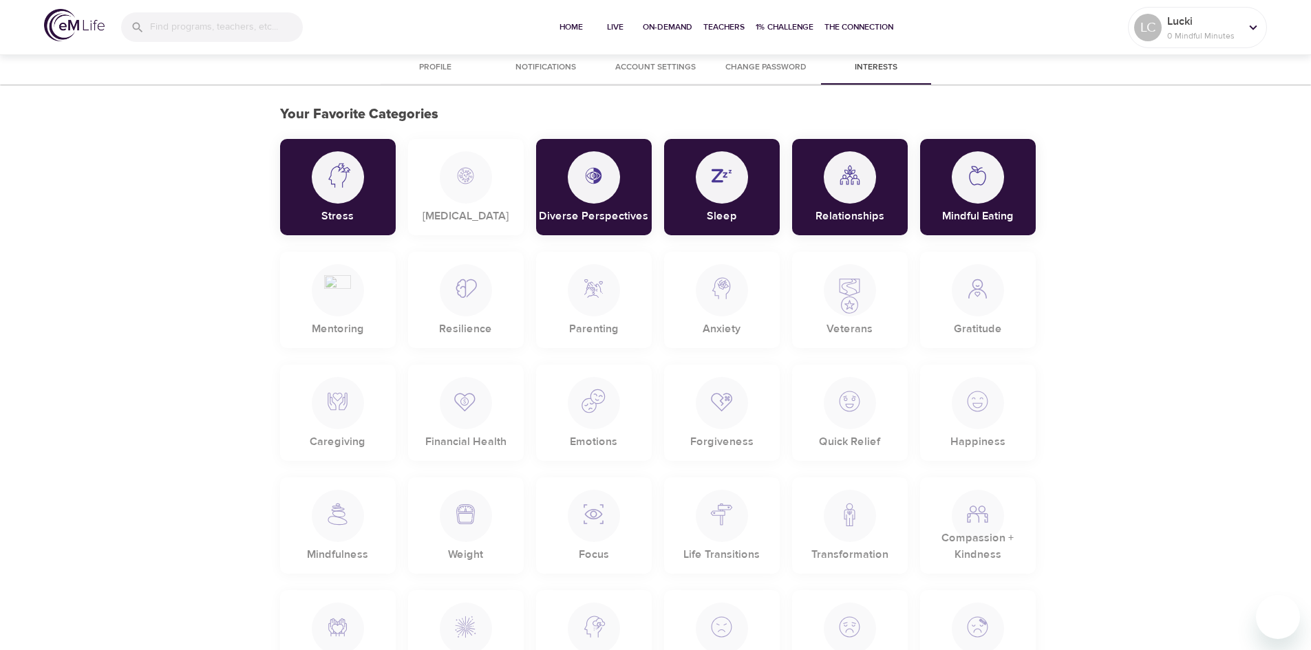
click at [563, 169] on div "Diverse Perspectives" at bounding box center [594, 187] width 116 height 96
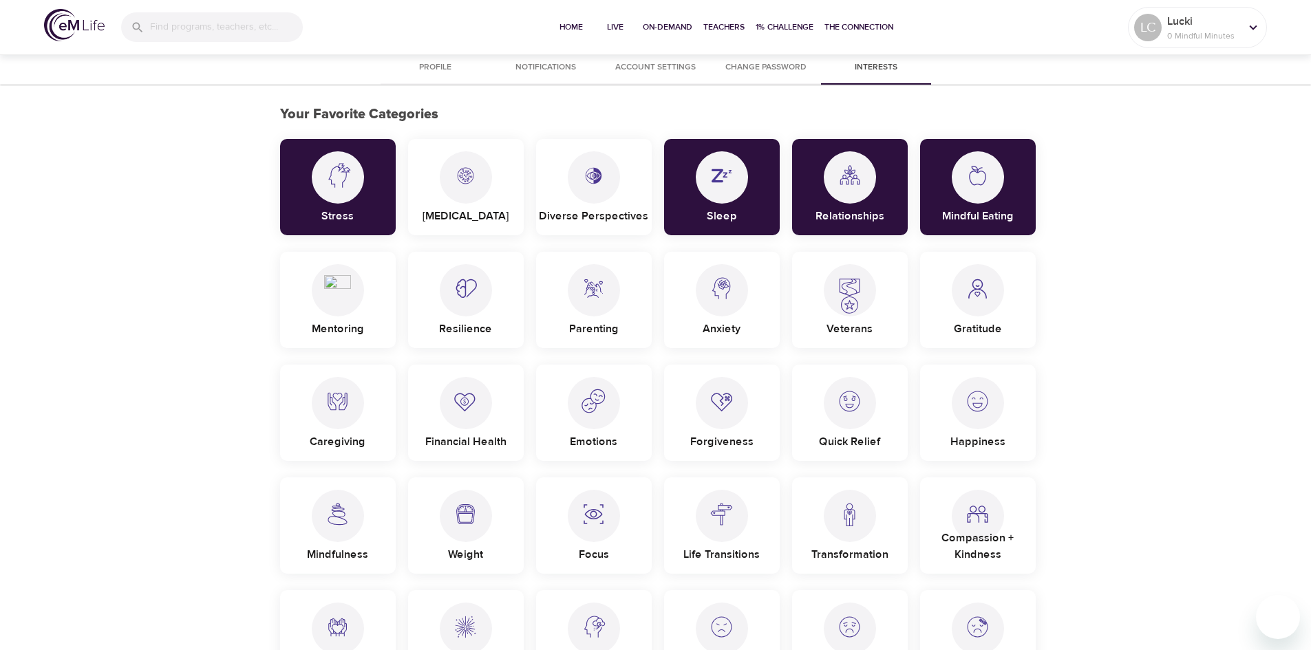
click at [563, 169] on div "Diverse Perspectives" at bounding box center [594, 187] width 116 height 96
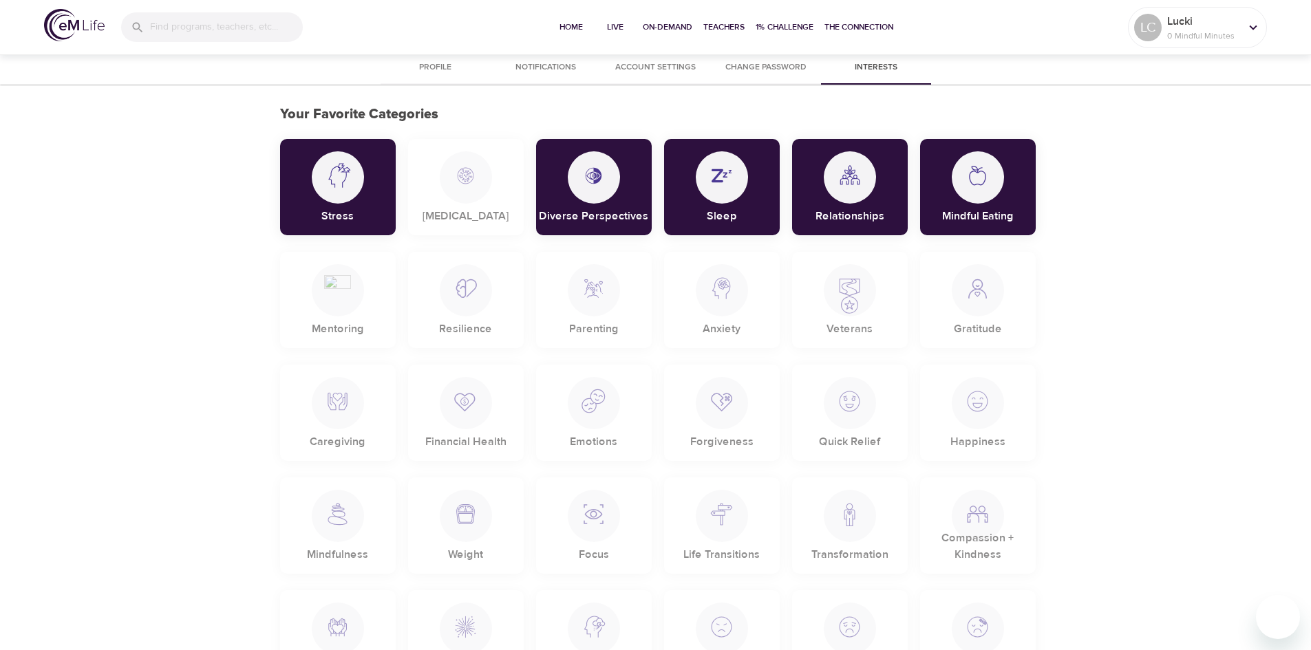
click at [784, 62] on span "Change Password" at bounding box center [766, 68] width 94 height 14
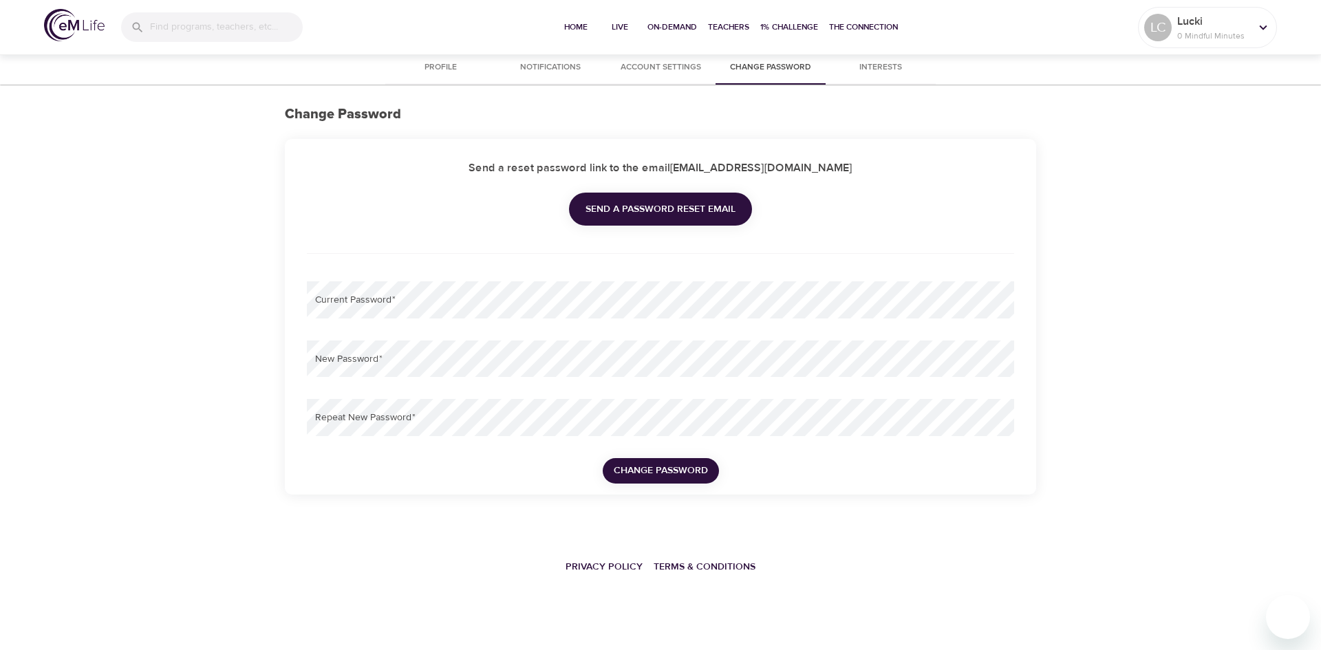
click at [629, 65] on span "Account Settings" at bounding box center [661, 68] width 94 height 14
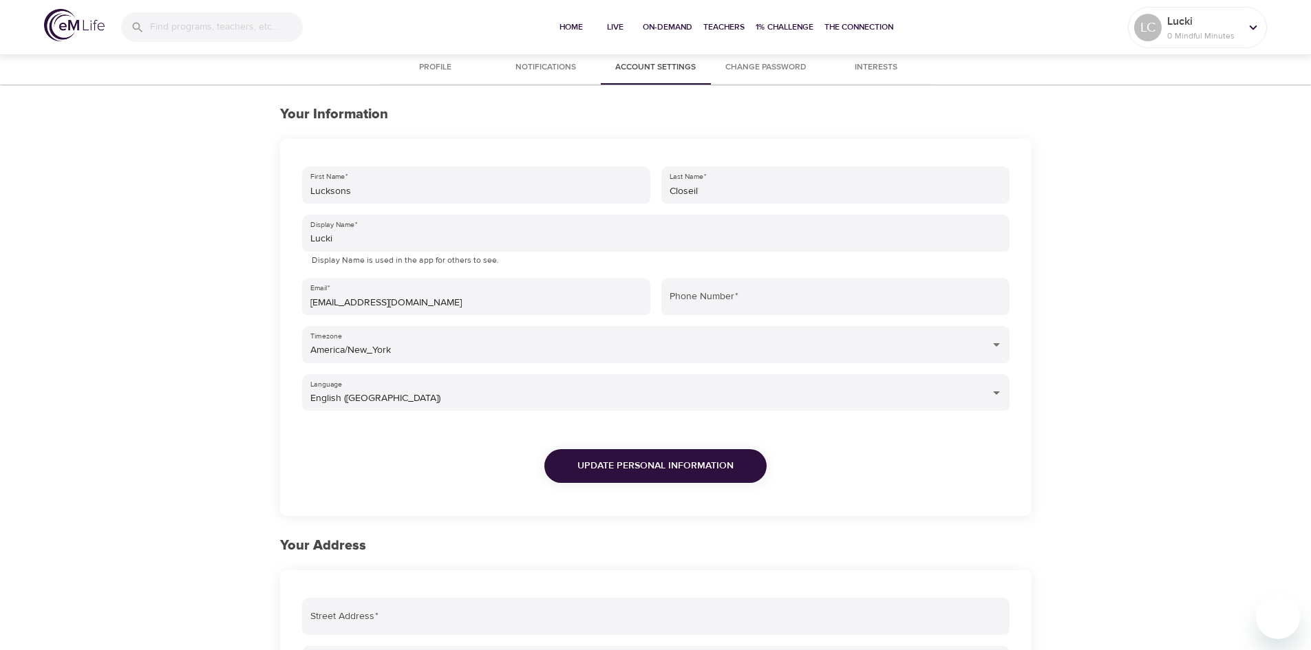
click at [524, 48] on div "Home Live On-Demand Teachers 1% Challenge The Connection" at bounding box center [723, 27] width 808 height 55
click at [537, 76] on button "Notifications" at bounding box center [546, 68] width 110 height 33
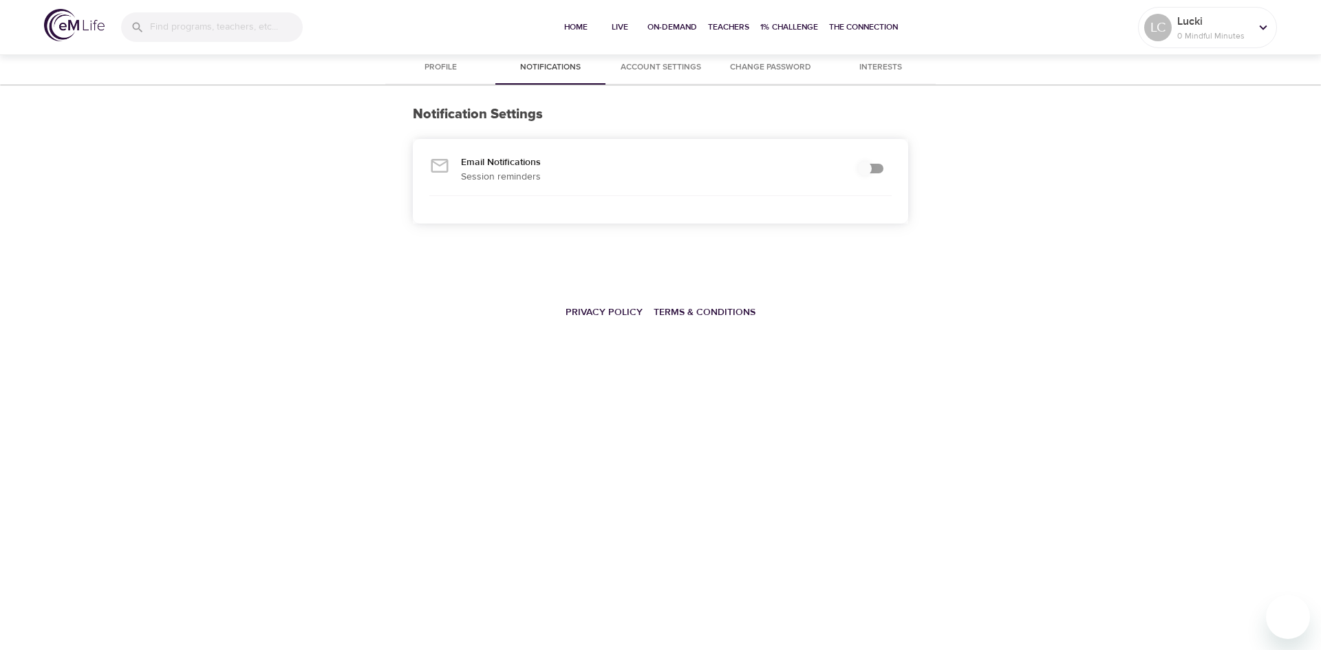
checkbox input "true"
